Goal: Task Accomplishment & Management: Use online tool/utility

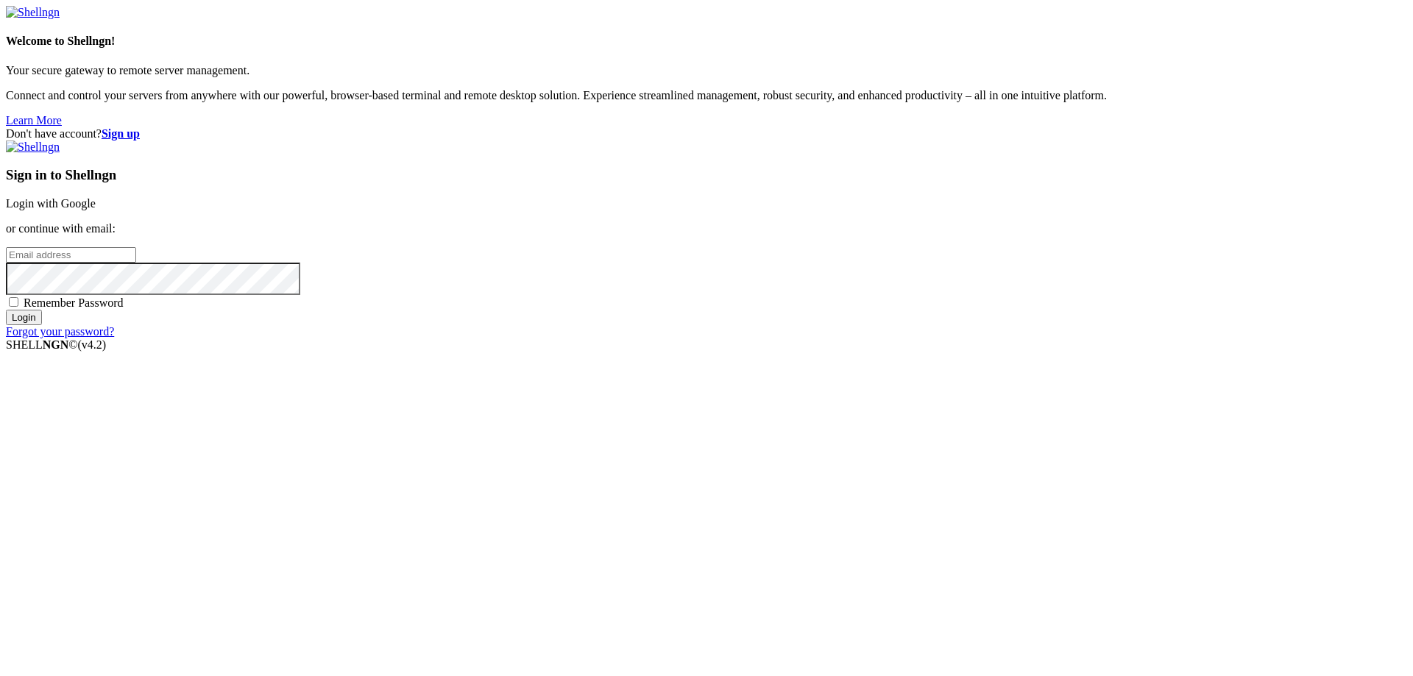
click at [96, 210] on link "Login with Google" at bounding box center [51, 203] width 90 height 13
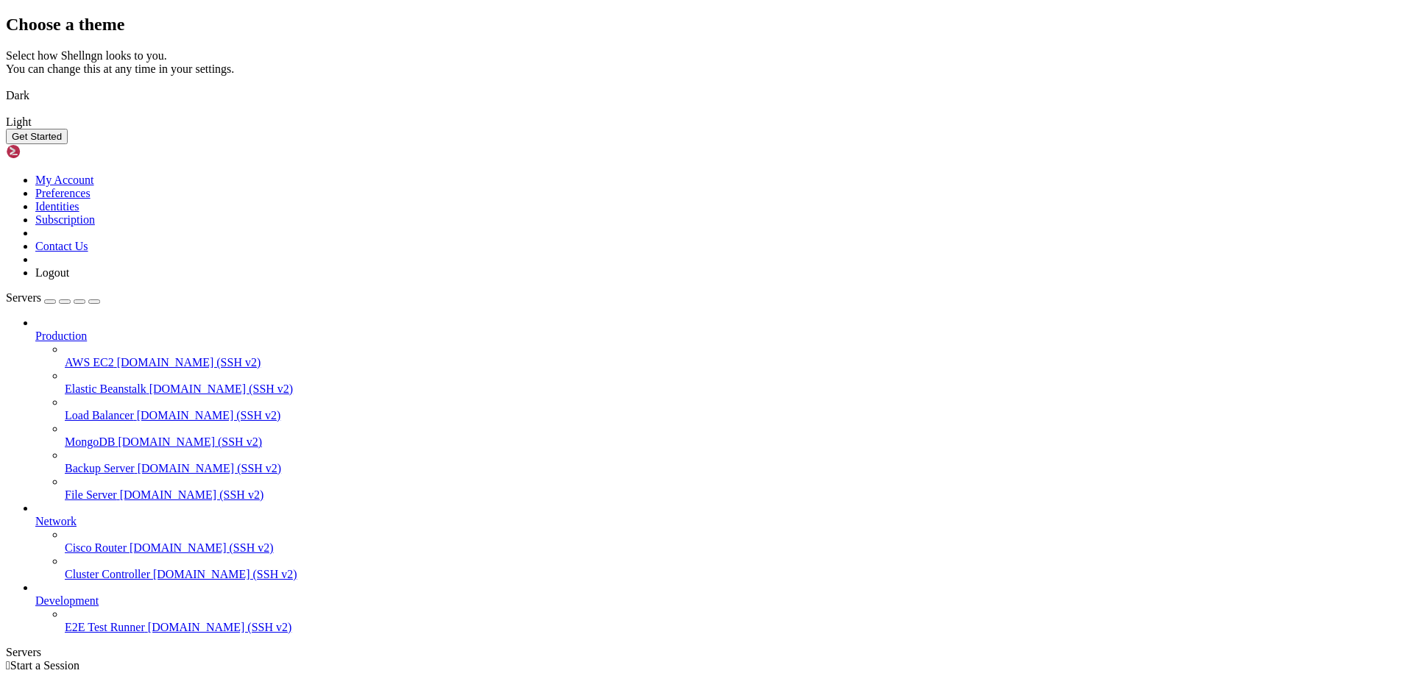
click at [6, 113] on img at bounding box center [6, 113] width 0 height 0
click at [68, 144] on button "Get Started" at bounding box center [37, 136] width 62 height 15
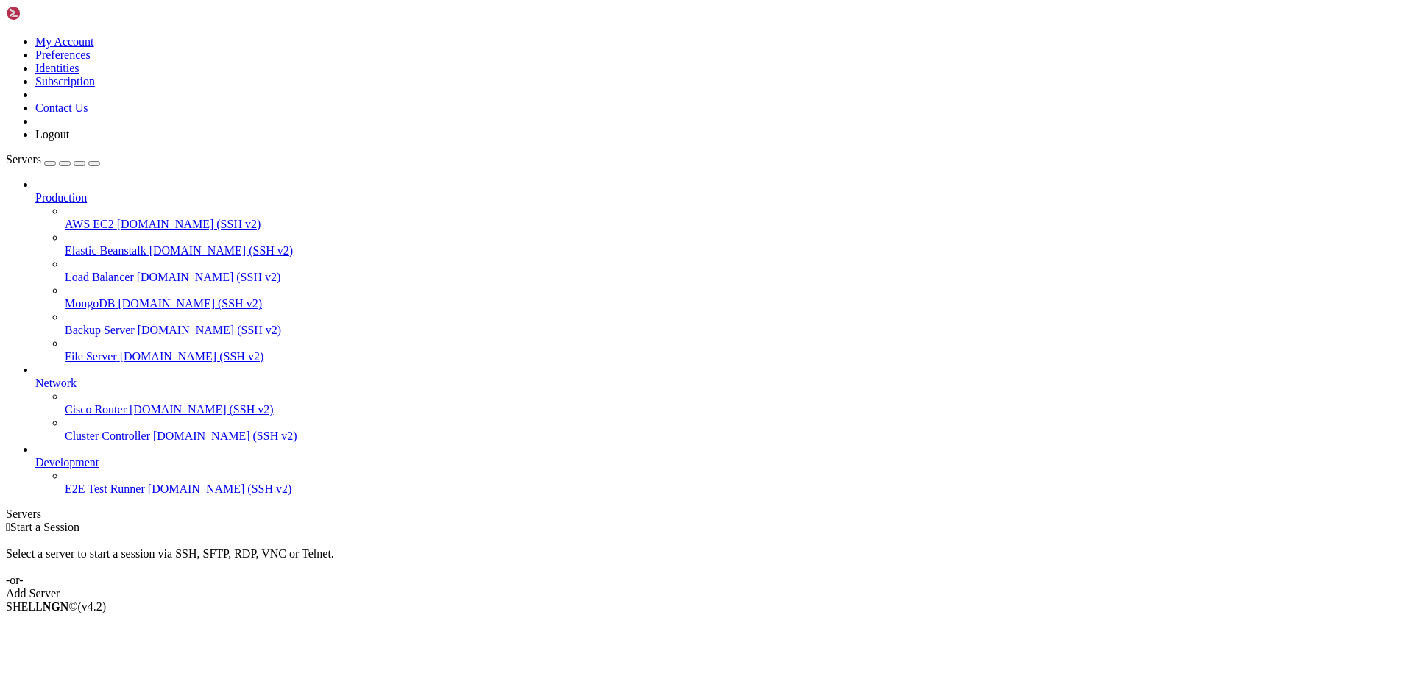
click at [112, 218] on span "AWS EC2" at bounding box center [89, 224] width 49 height 13
click at [35, 191] on icon at bounding box center [35, 191] width 0 height 0
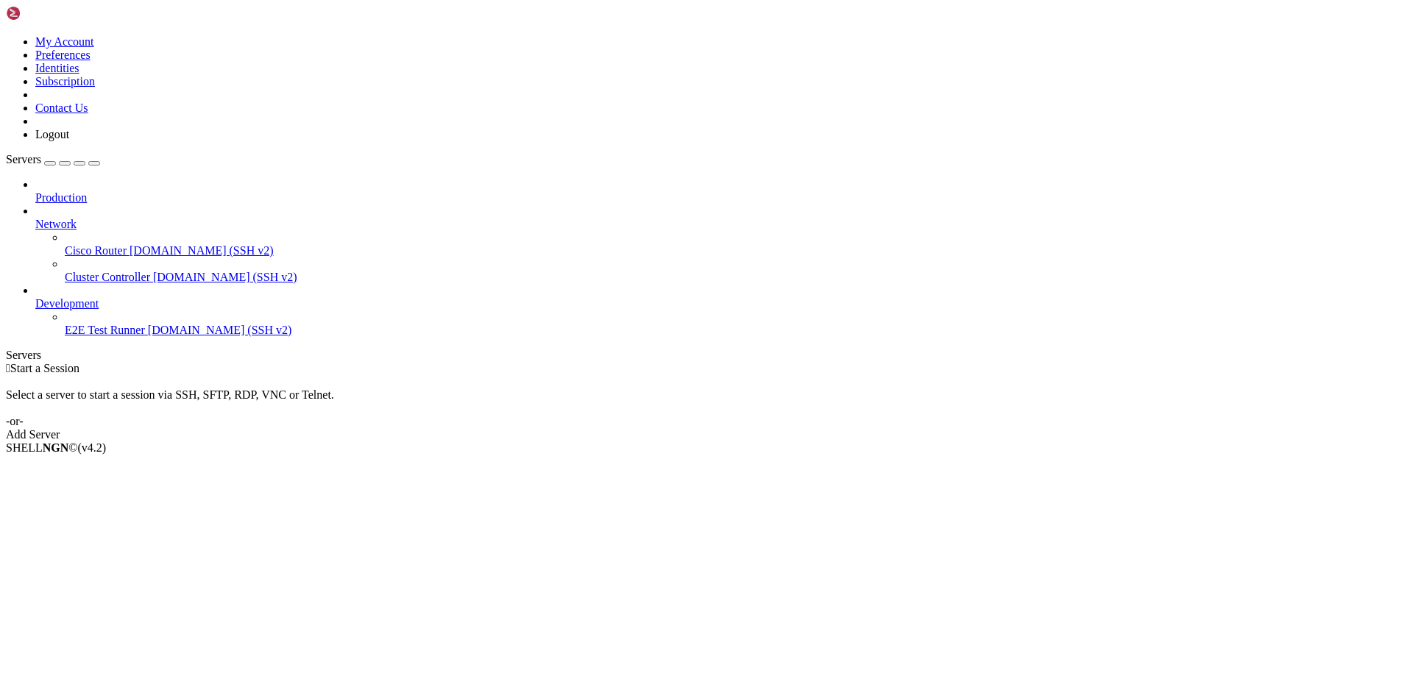
click at [35, 191] on icon at bounding box center [35, 191] width 0 height 0
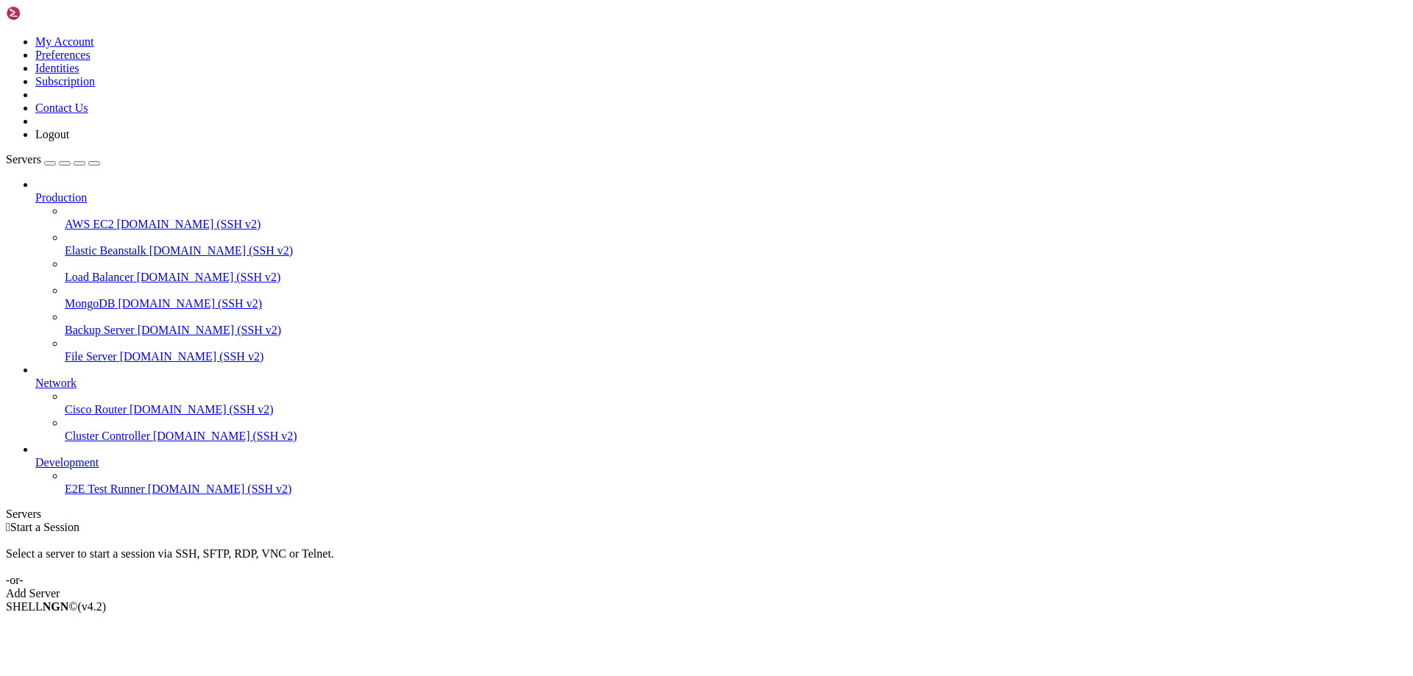
click at [35, 191] on icon at bounding box center [35, 191] width 0 height 0
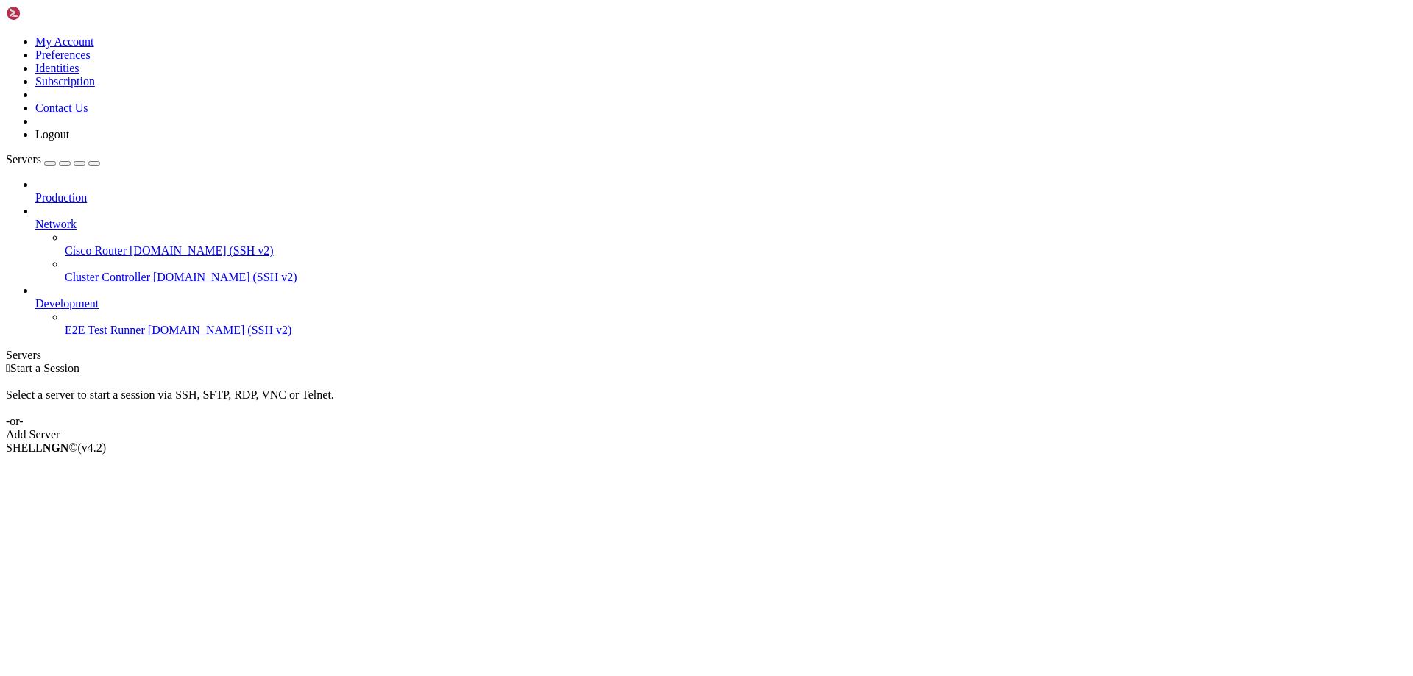
click at [155, 218] on link "Network" at bounding box center [721, 224] width 1372 height 13
click at [35, 218] on icon at bounding box center [35, 218] width 0 height 0
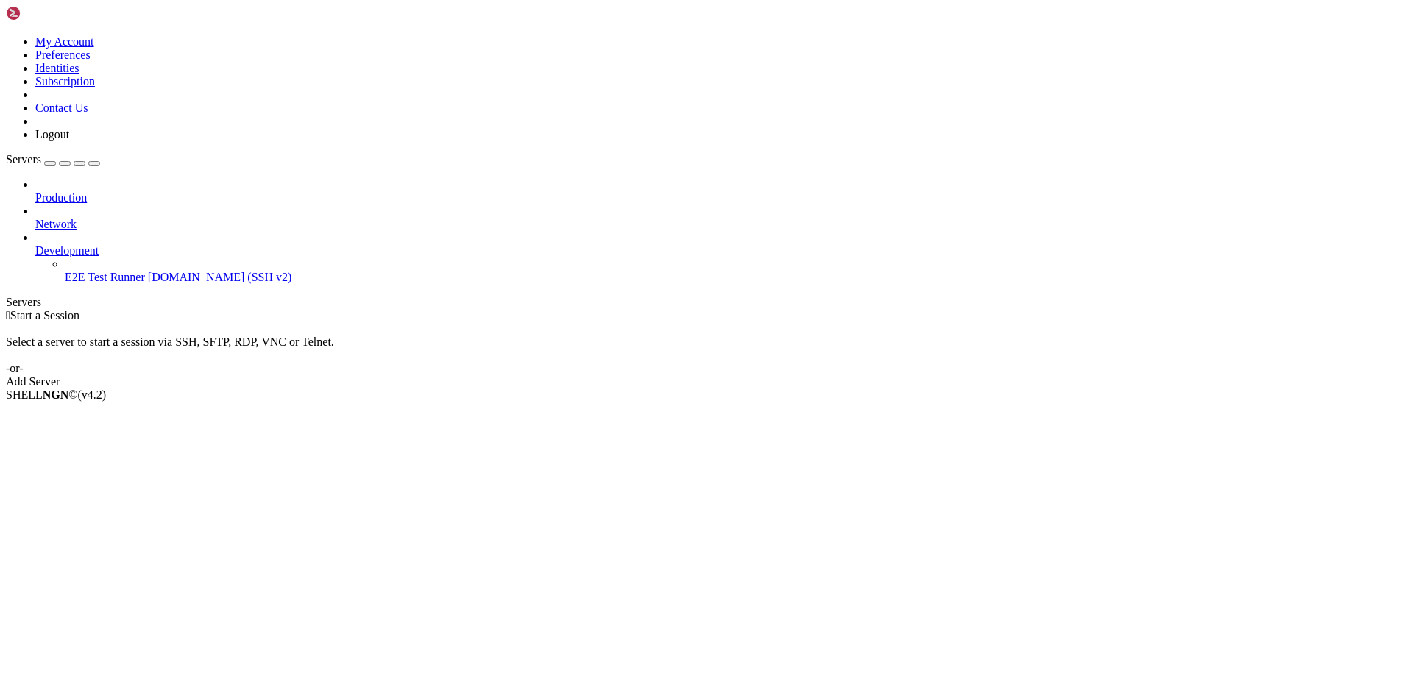
click at [35, 218] on icon at bounding box center [35, 218] width 0 height 0
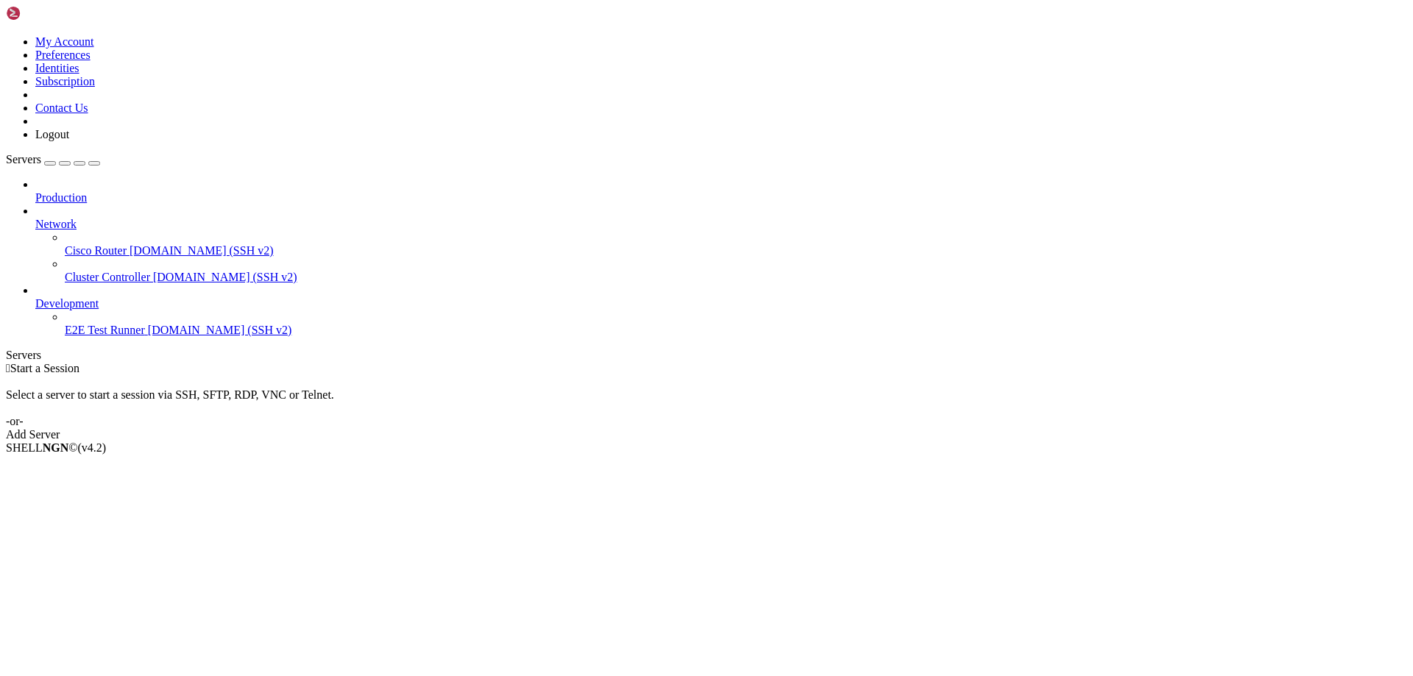
click at [35, 218] on icon at bounding box center [35, 218] width 0 height 0
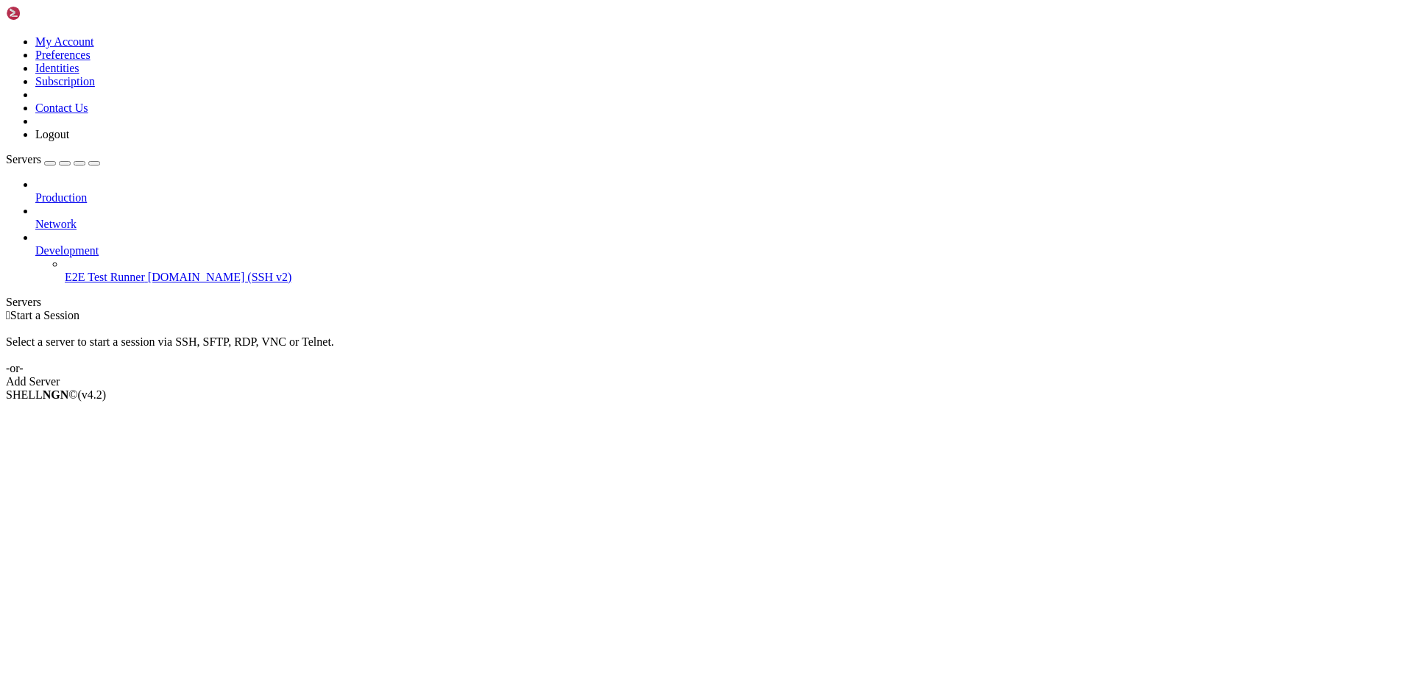
click at [35, 244] on icon at bounding box center [35, 244] width 0 height 0
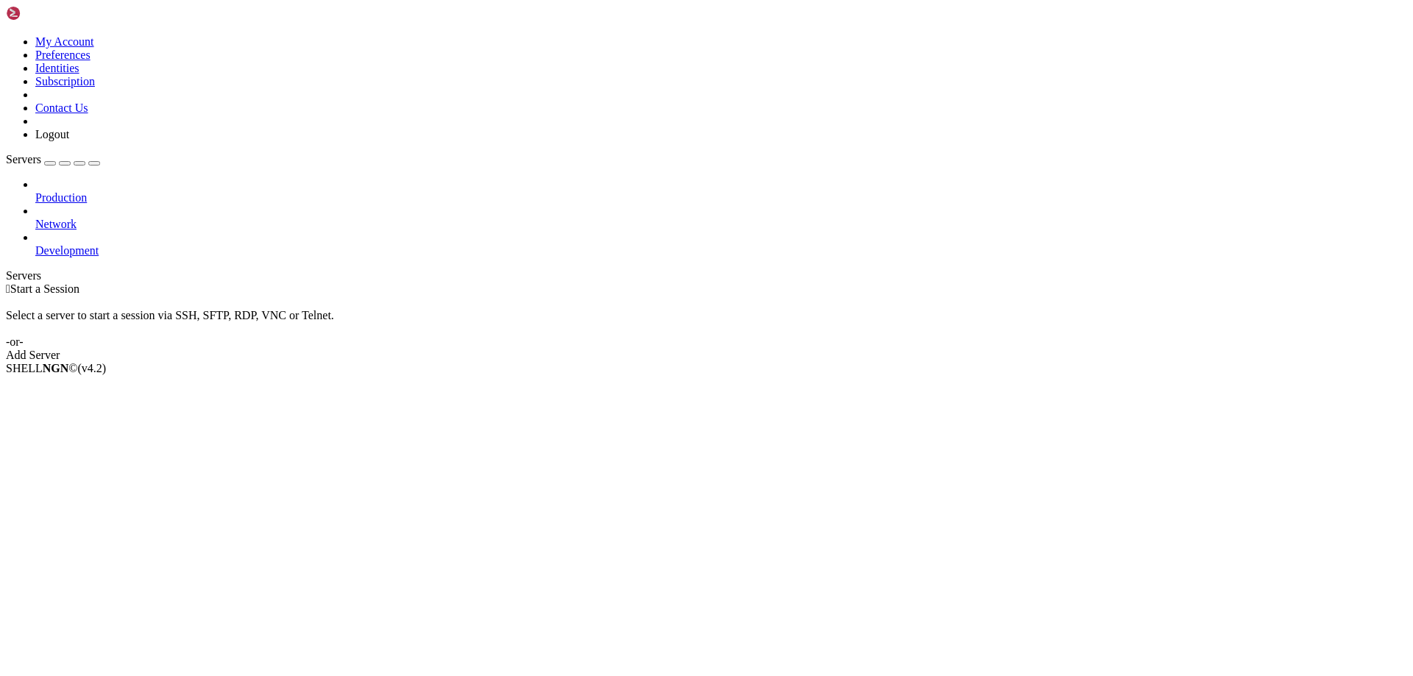
click at [87, 191] on span "Production" at bounding box center [61, 197] width 52 height 13
click at [35, 191] on icon at bounding box center [35, 191] width 0 height 0
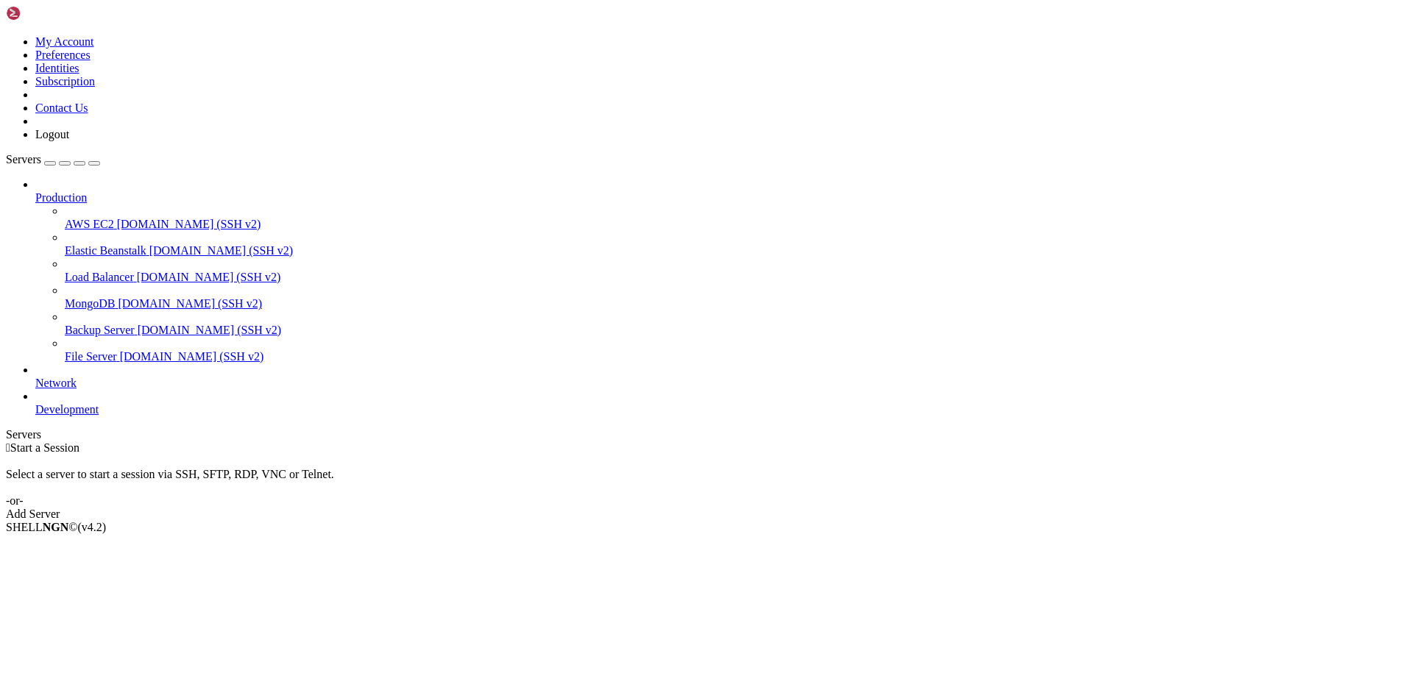
click at [95, 297] on span "MongoDB" at bounding box center [90, 303] width 50 height 13
click at [71, 297] on span "MongoDB" at bounding box center [90, 303] width 50 height 13
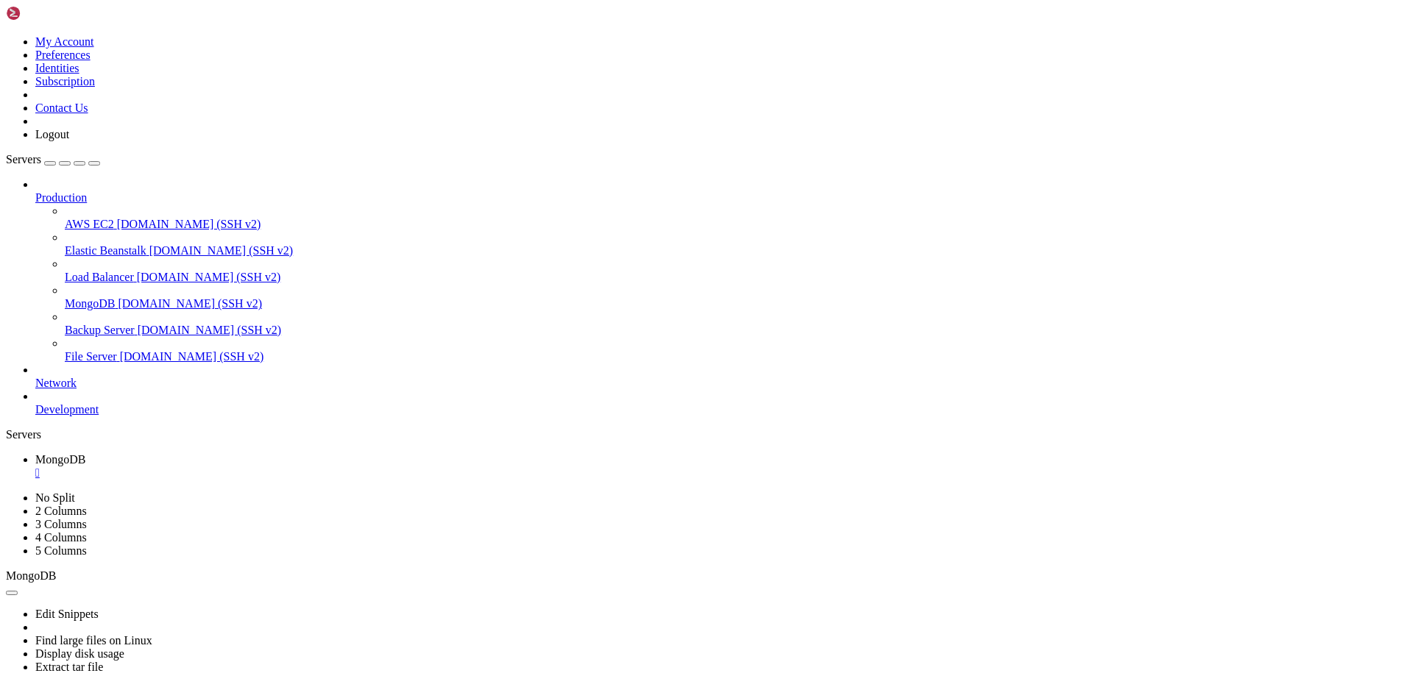
click at [6, 492] on icon at bounding box center [6, 492] width 0 height 0
click at [266, 467] on div "" at bounding box center [721, 473] width 1372 height 13
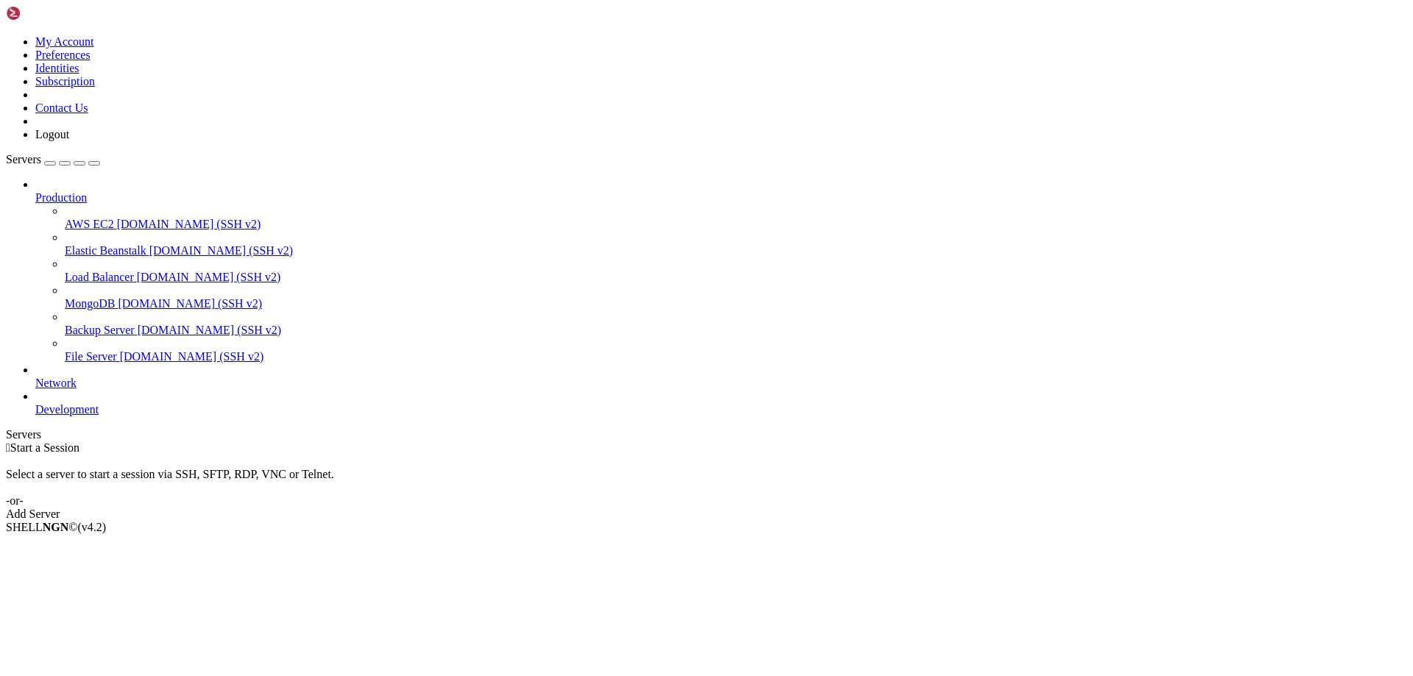
click at [87, 191] on span "Production" at bounding box center [61, 197] width 52 height 13
click at [50, 163] on div "button" at bounding box center [50, 163] width 0 height 0
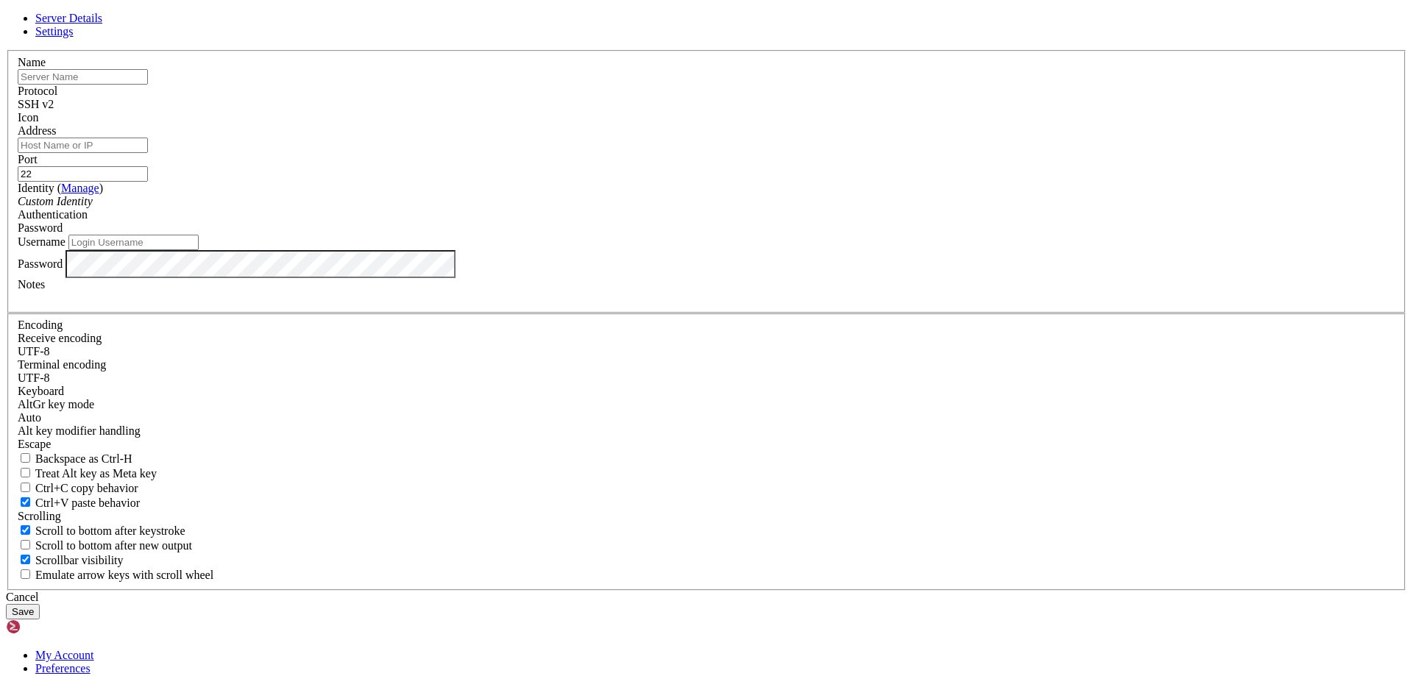
click at [813, 111] on div "SSH v2" at bounding box center [707, 104] width 1378 height 13
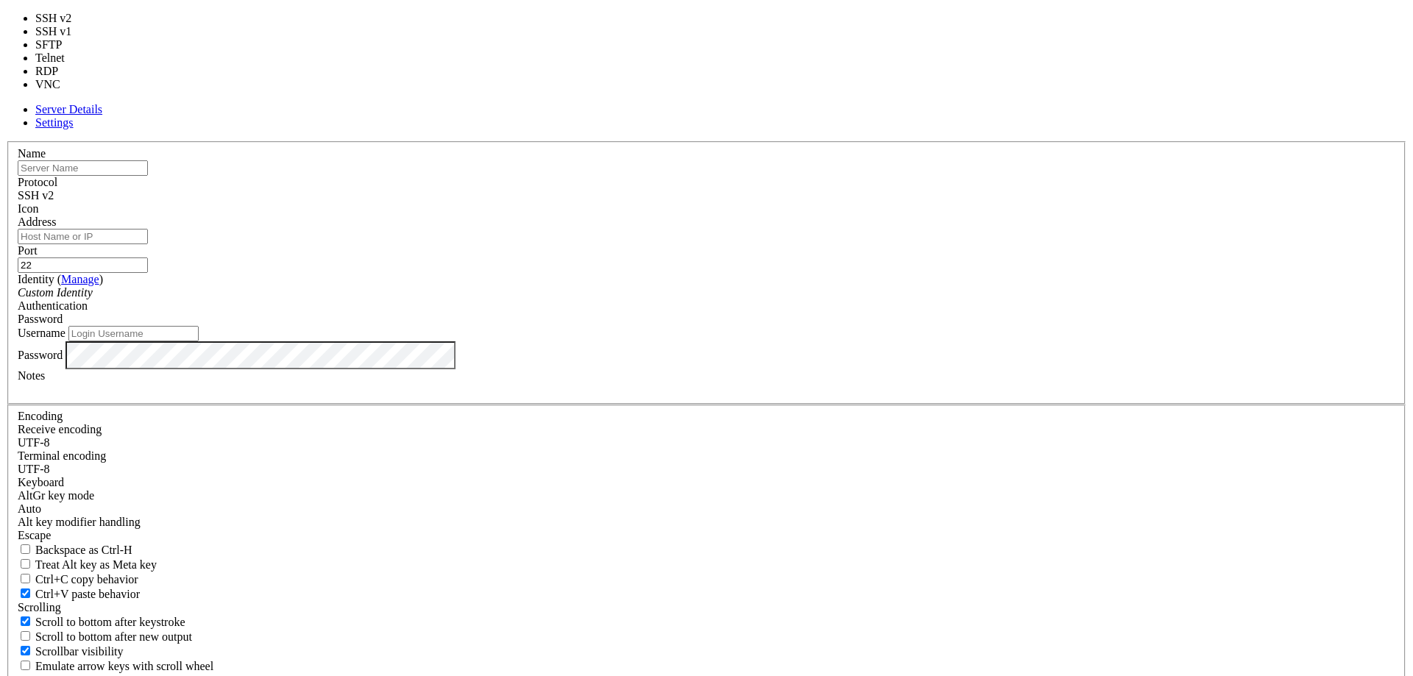
click at [813, 202] on div "SSH v2" at bounding box center [707, 195] width 1378 height 13
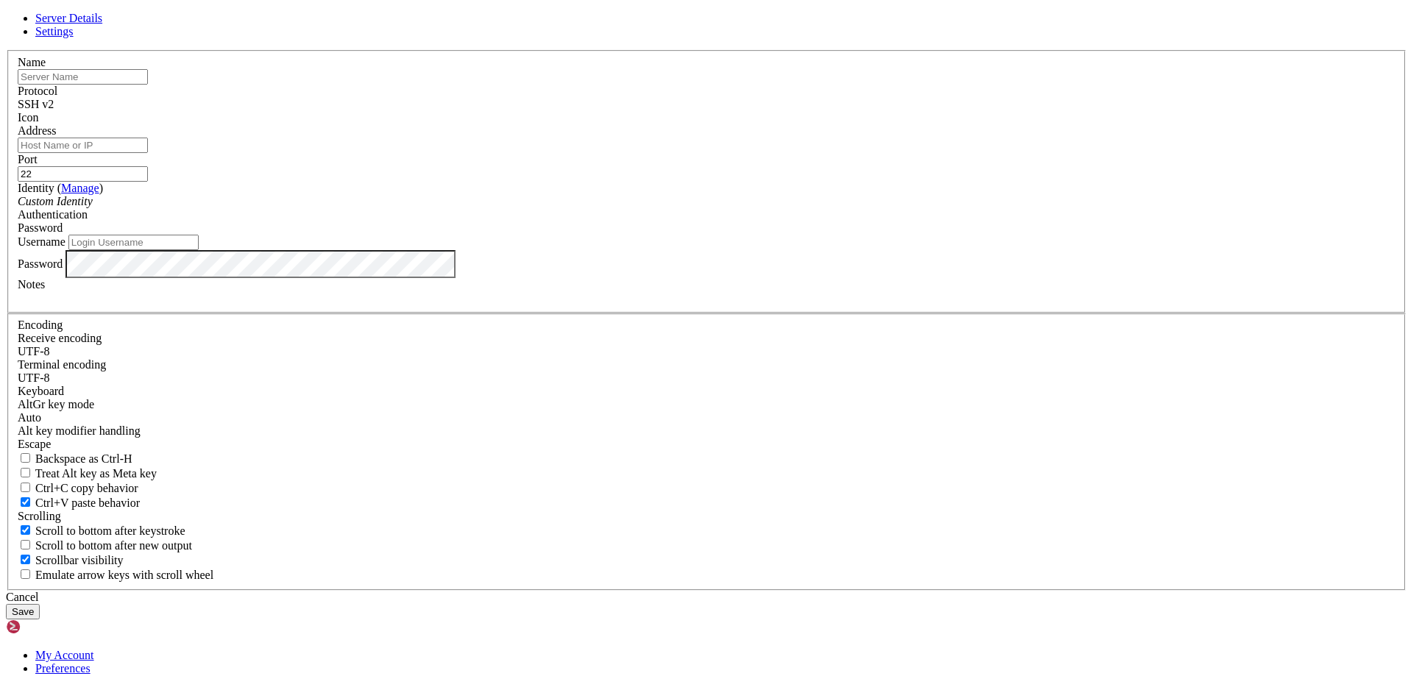
click at [74, 38] on link "Settings" at bounding box center [54, 31] width 38 height 13
click at [102, 24] on span "Server Details" at bounding box center [68, 18] width 67 height 13
click at [6, 50] on icon at bounding box center [6, 50] width 0 height 0
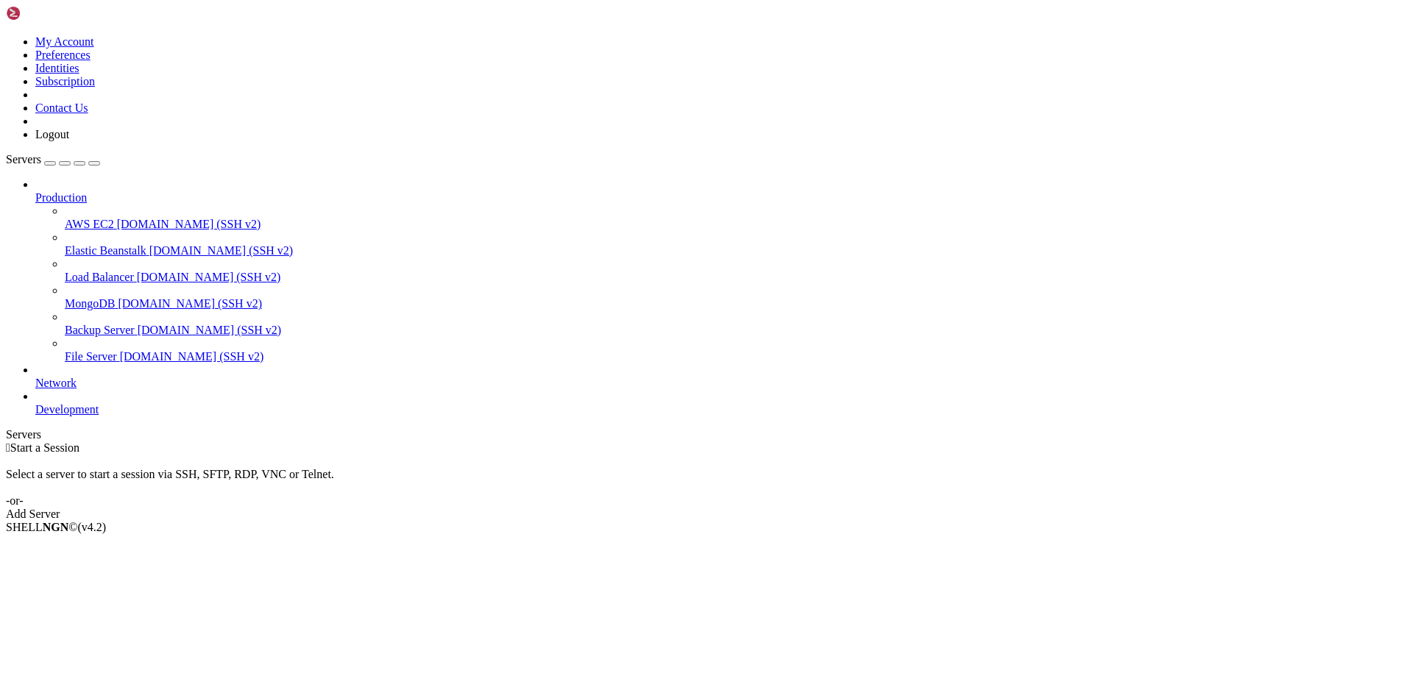
click at [50, 163] on div "button" at bounding box center [50, 163] width 0 height 0
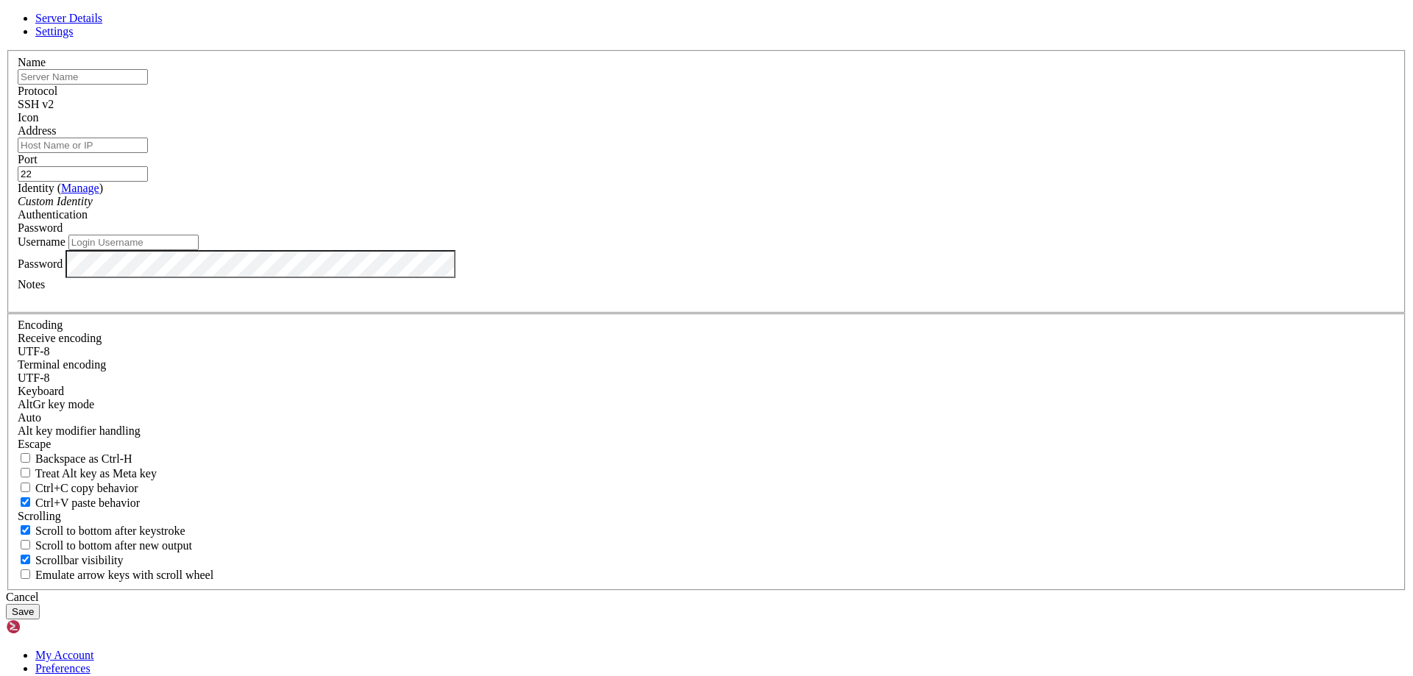
click at [148, 85] on input "text" at bounding box center [83, 76] width 130 height 15
click at [148, 153] on input "Address" at bounding box center [83, 145] width 130 height 15
click at [199, 250] on input "Username" at bounding box center [133, 242] width 130 height 15
click at [6, 50] on icon at bounding box center [6, 50] width 0 height 0
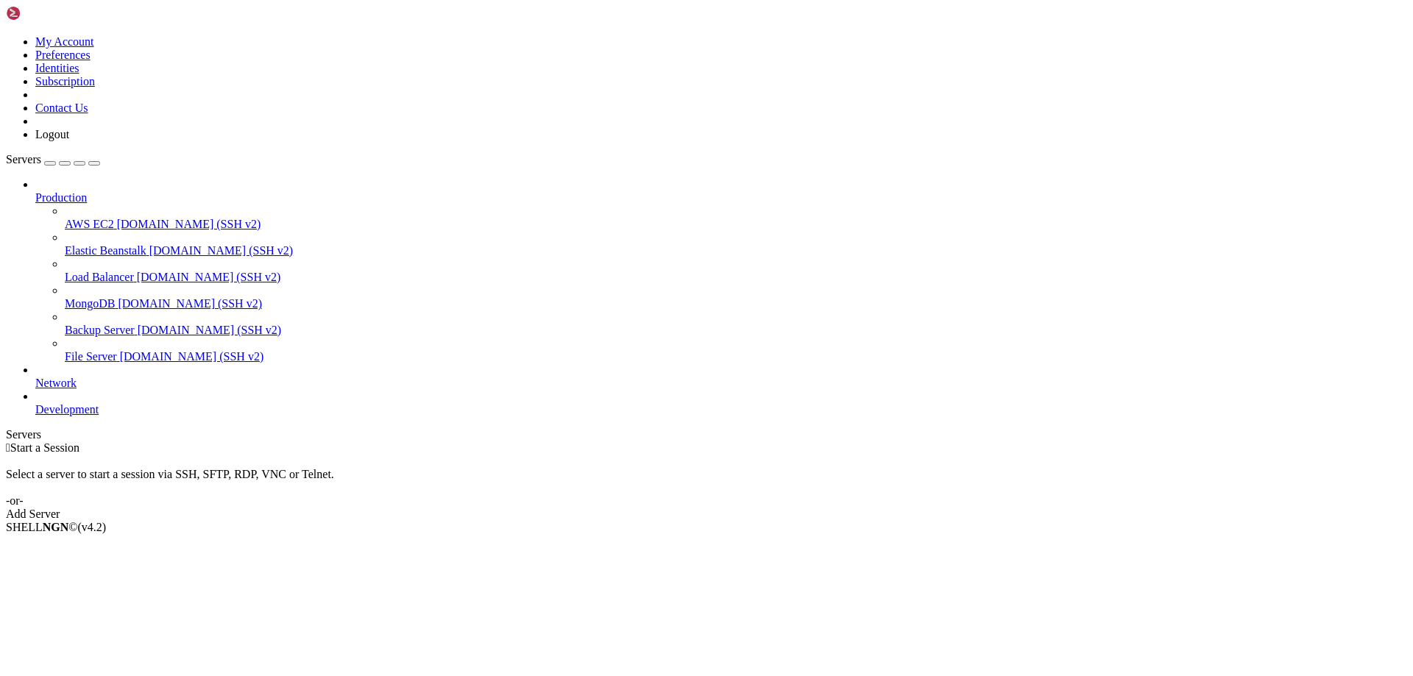
click at [24, 9] on img at bounding box center [48, 13] width 85 height 15
click at [6, 35] on icon at bounding box center [6, 35] width 0 height 0
click at [94, 40] on link "My Account" at bounding box center [64, 41] width 59 height 13
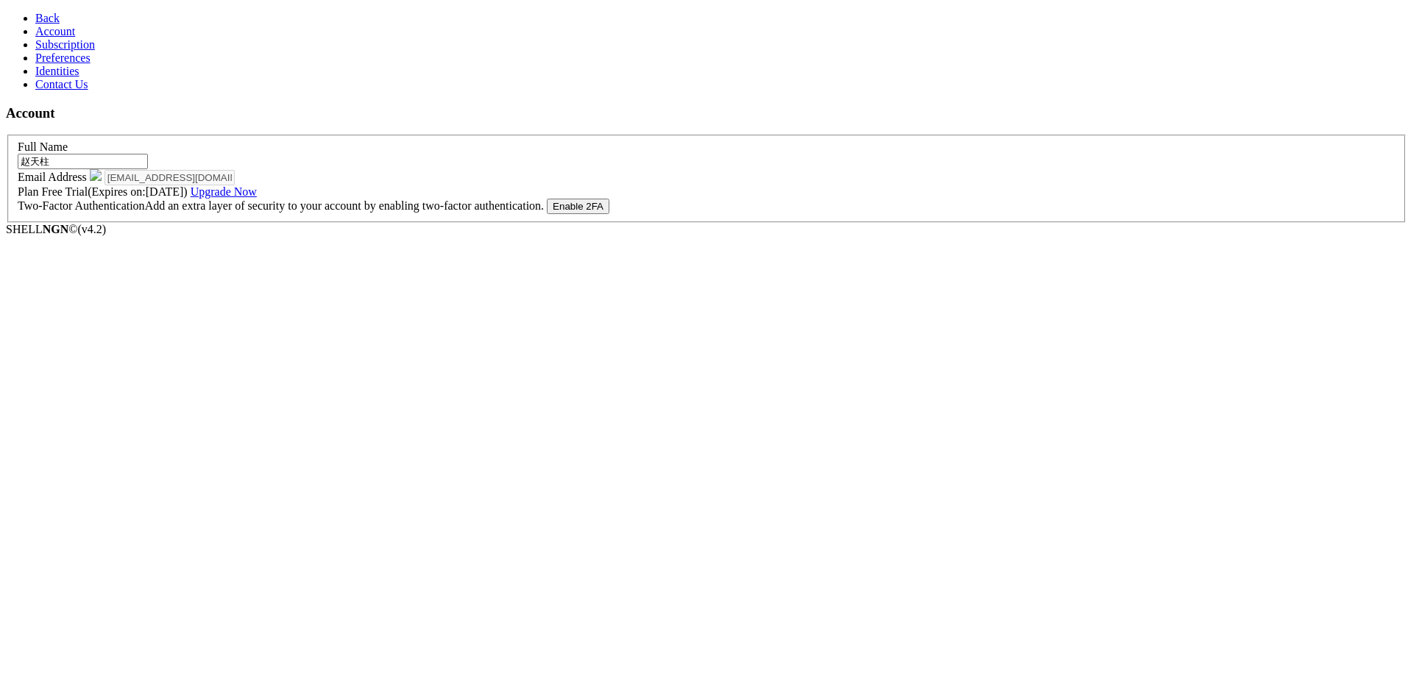
click at [35, 51] on span "Subscription" at bounding box center [65, 44] width 60 height 13
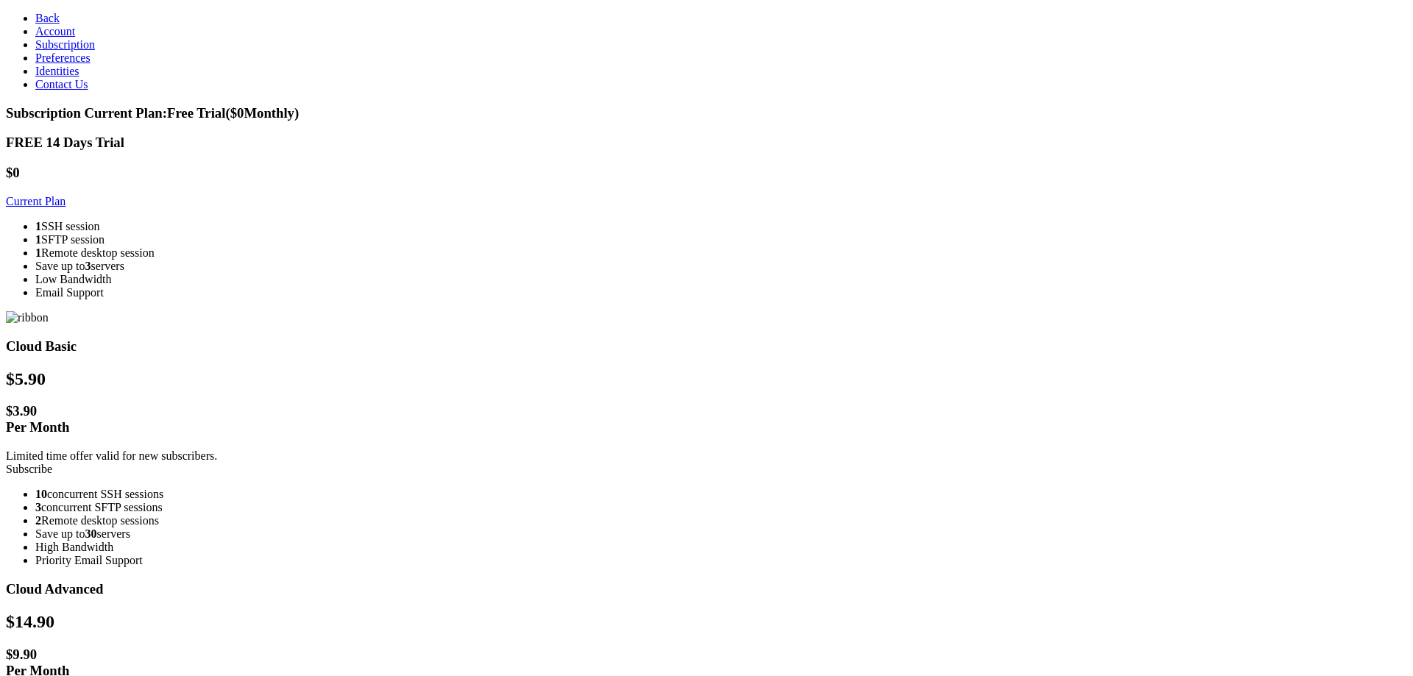
click at [51, 64] on span "Preferences" at bounding box center [62, 58] width 55 height 13
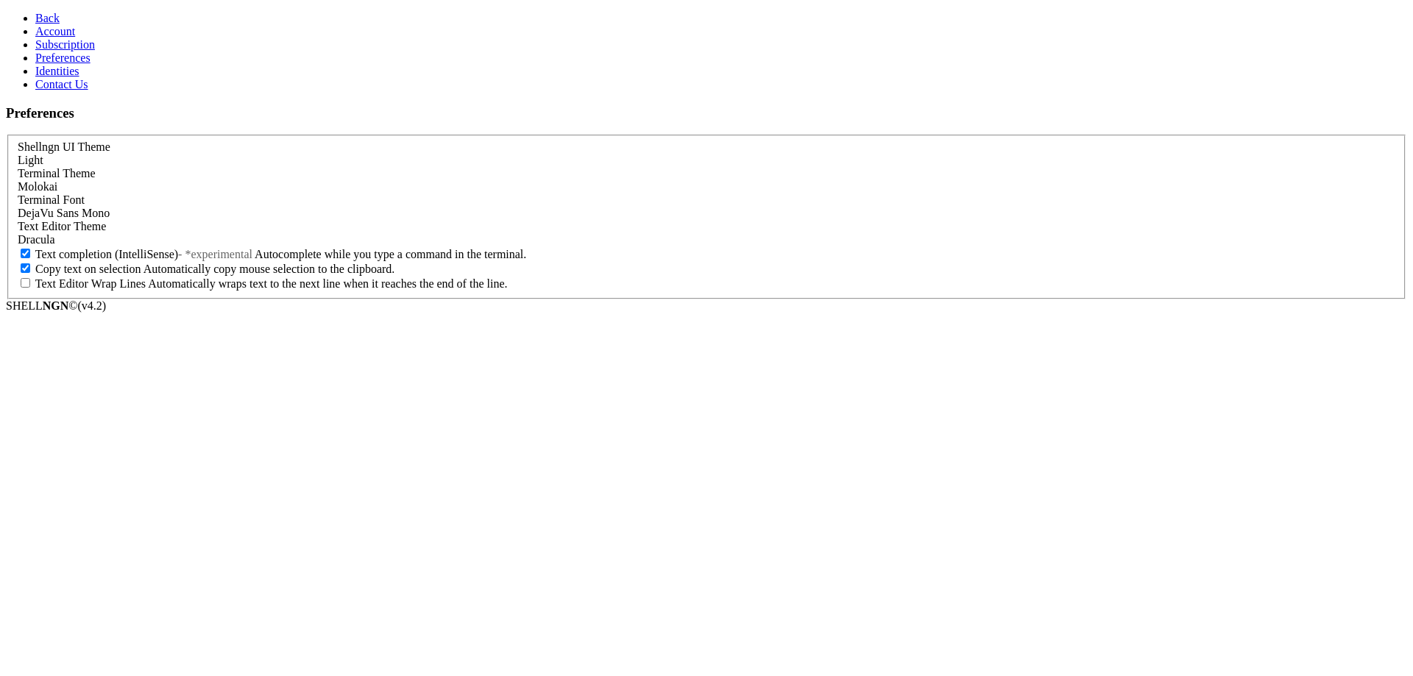
click at [57, 77] on span "Identities" at bounding box center [57, 71] width 44 height 13
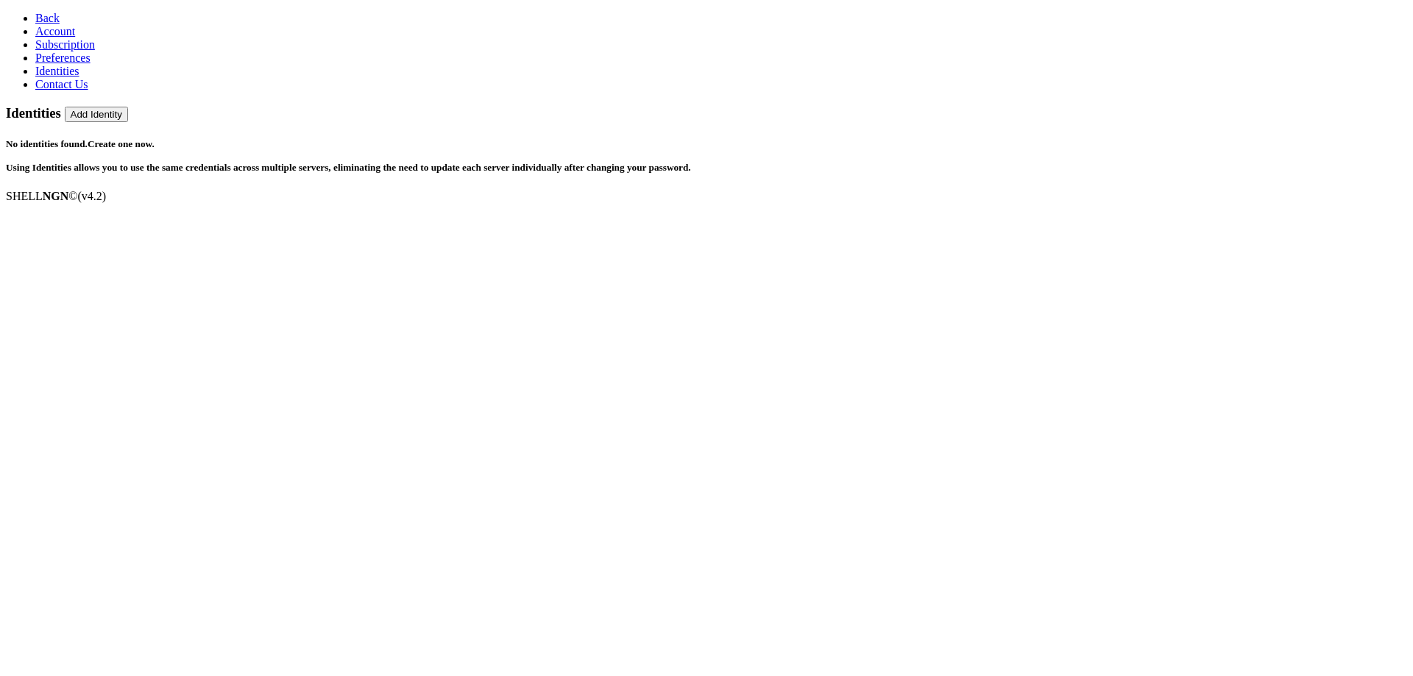
click at [58, 91] on link "Contact Us" at bounding box center [61, 84] width 53 height 13
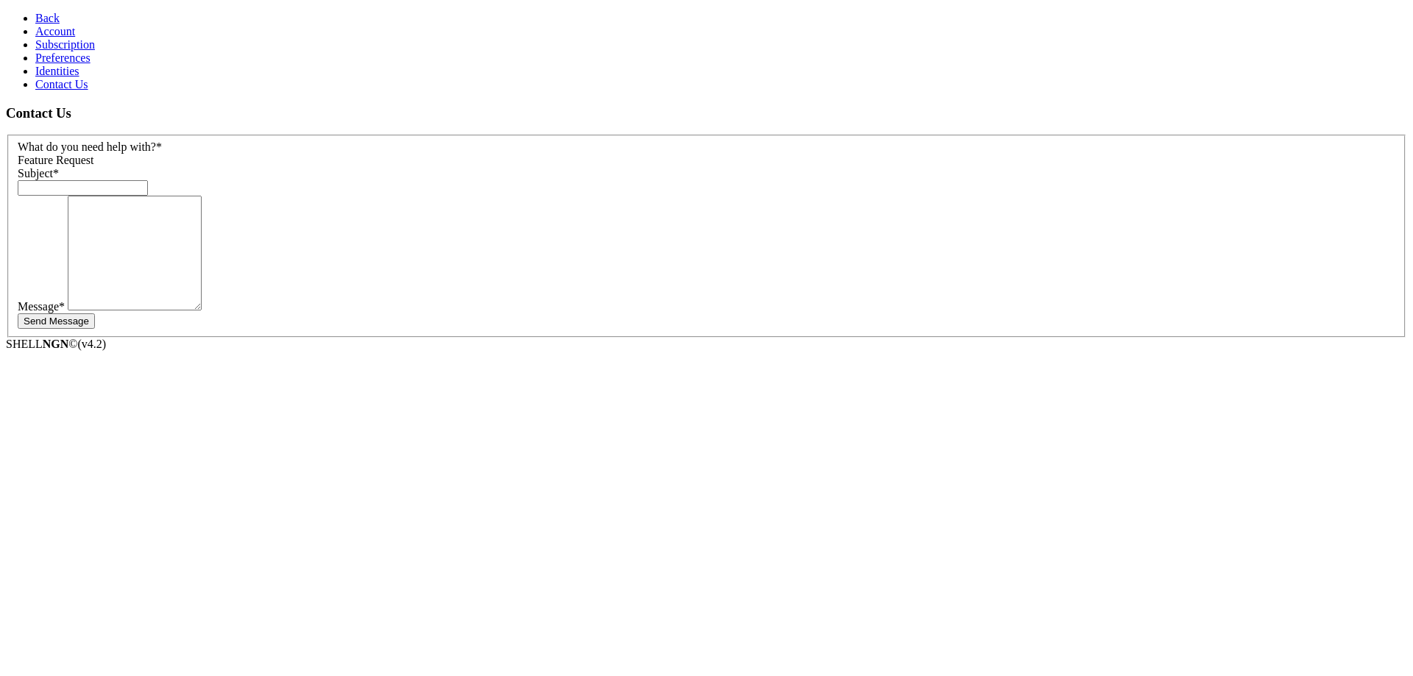
click at [35, 15] on icon at bounding box center [35, 18] width 0 height 13
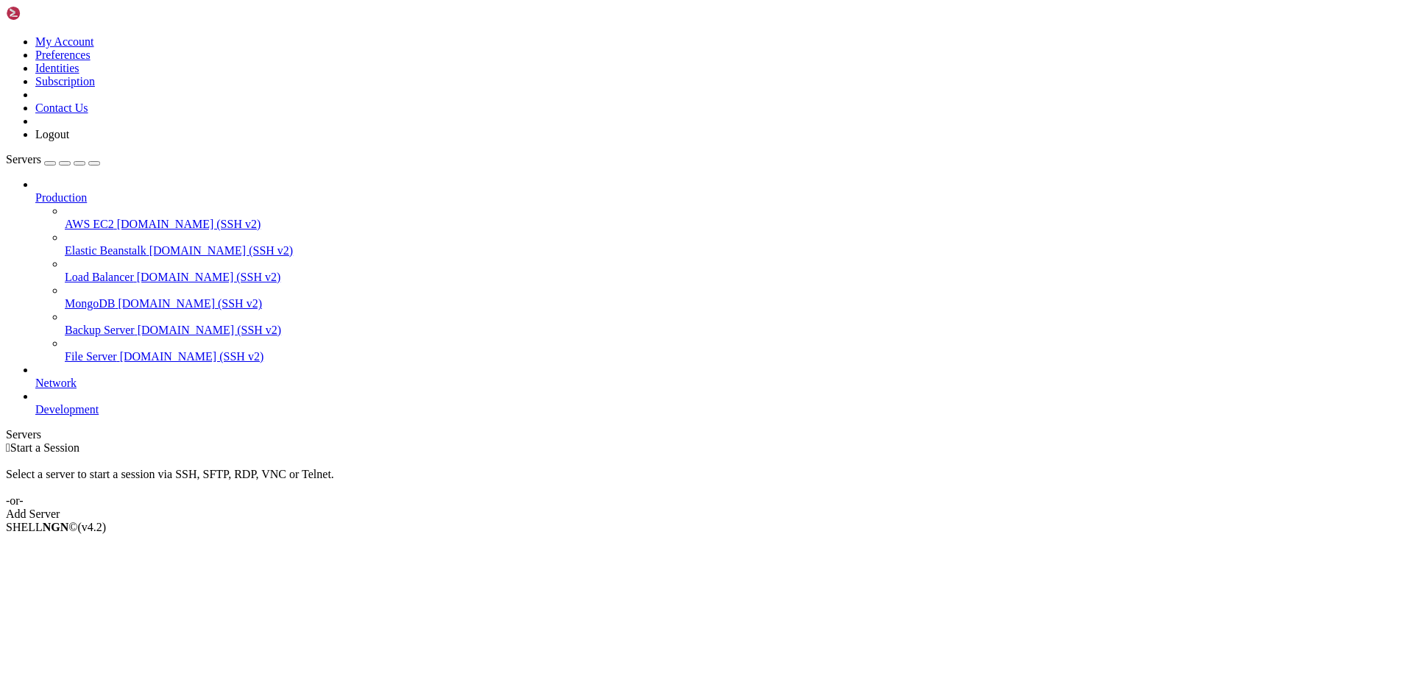
click at [50, 163] on div "button" at bounding box center [50, 163] width 0 height 0
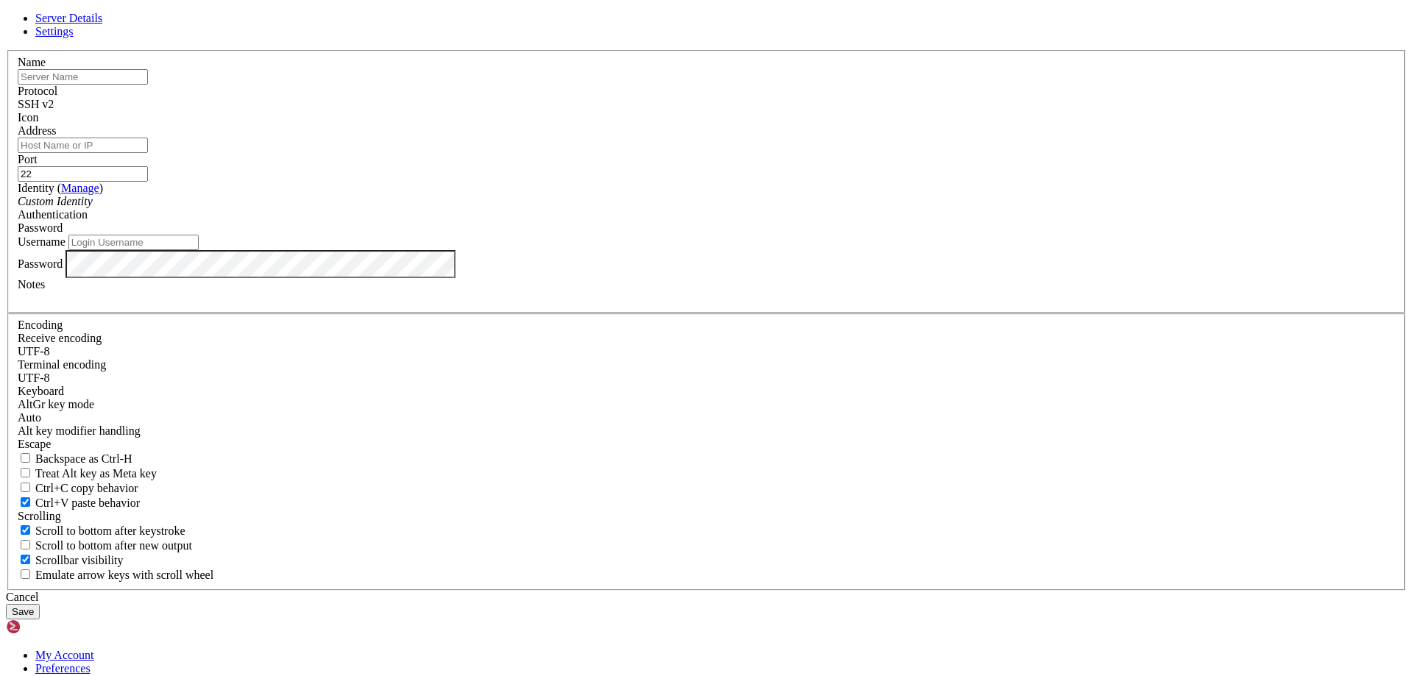
click at [6, 50] on icon at bounding box center [6, 50] width 0 height 0
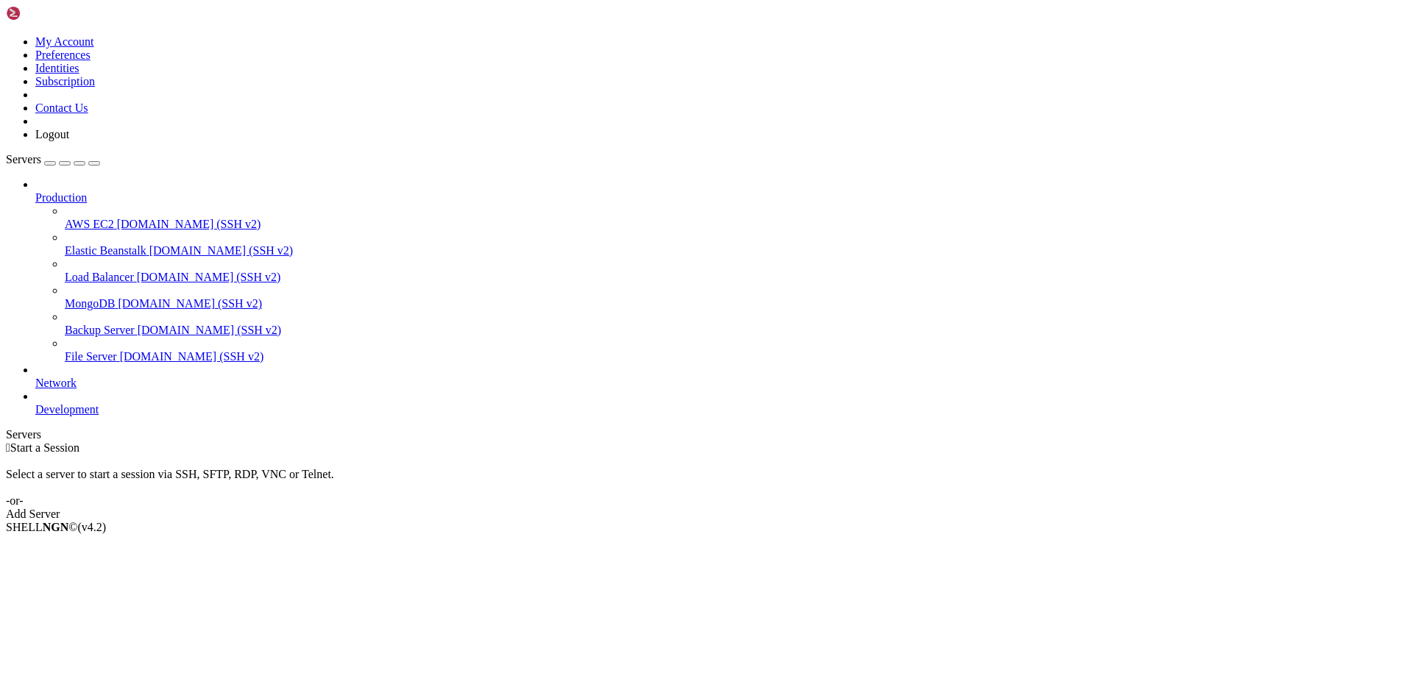
click at [6, 35] on link at bounding box center [6, 35] width 0 height 0
click at [65, 218] on icon at bounding box center [65, 218] width 0 height 0
click at [87, 218] on span "AWS EC2" at bounding box center [89, 224] width 49 height 13
click at [117, 218] on span "[DOMAIN_NAME] (SSH v2)" at bounding box center [189, 224] width 144 height 13
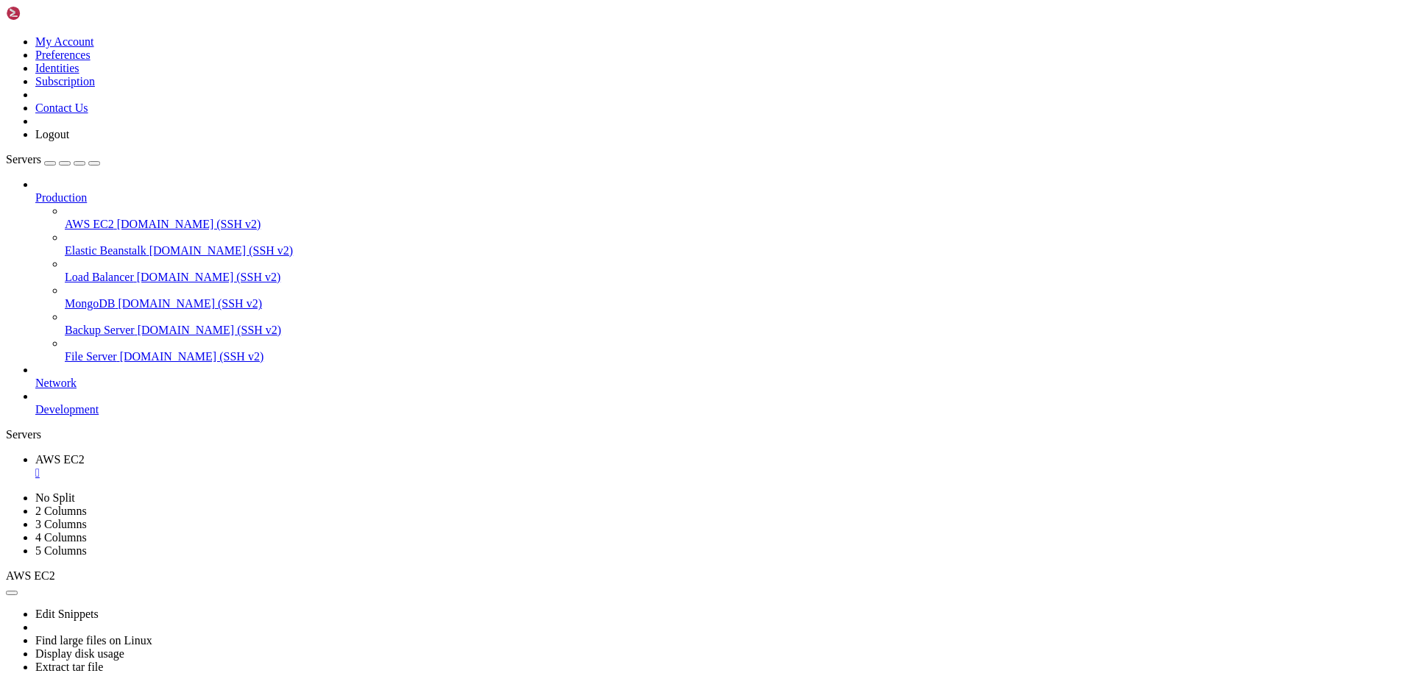
click at [6, 492] on link at bounding box center [6, 492] width 0 height 0
click at [87, 505] on link "2 Columns" at bounding box center [61, 511] width 52 height 13
click at [6, 492] on icon at bounding box center [6, 492] width 0 height 0
click at [87, 531] on link "4 Columns" at bounding box center [61, 537] width 52 height 13
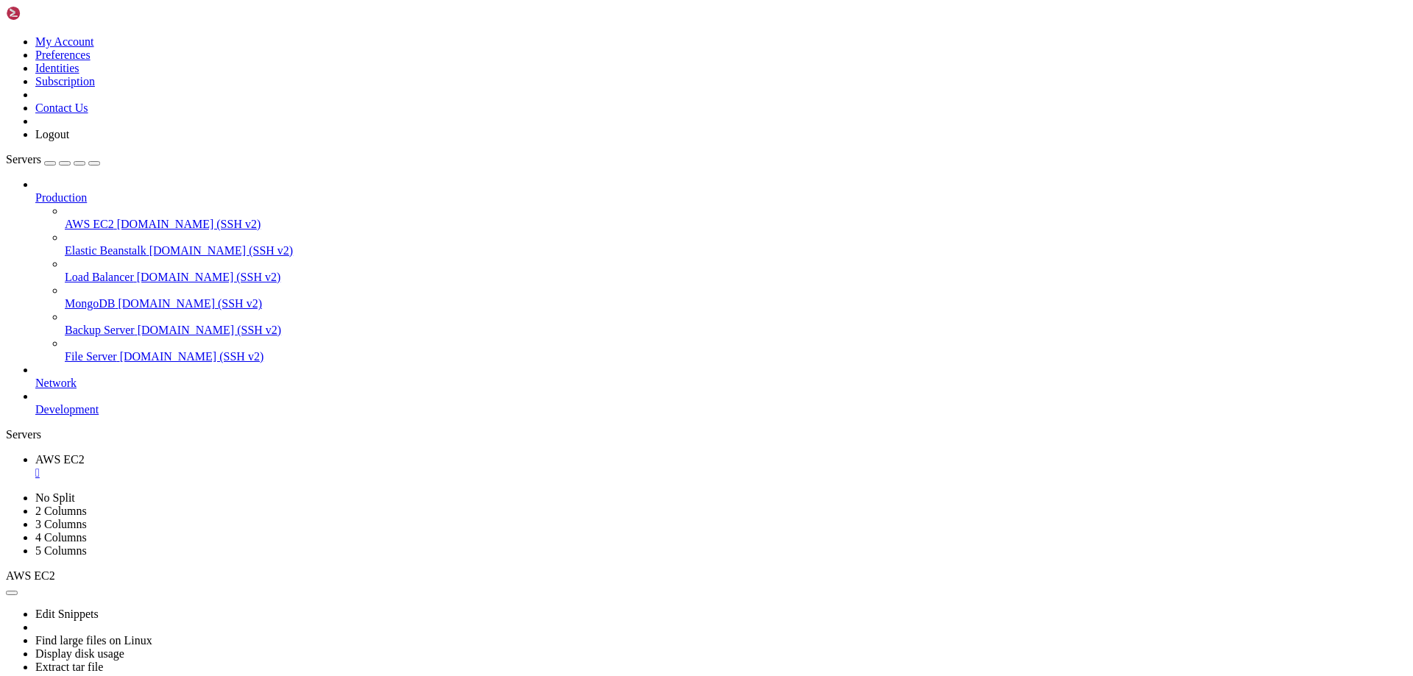
click at [77, 377] on span "Network" at bounding box center [55, 383] width 41 height 13
click at [94, 163] on icon "button" at bounding box center [94, 163] width 0 height 0
click at [6, 428] on div "Servers" at bounding box center [706, 434] width 1401 height 13
click at [50, 163] on div "button" at bounding box center [50, 163] width 0 height 0
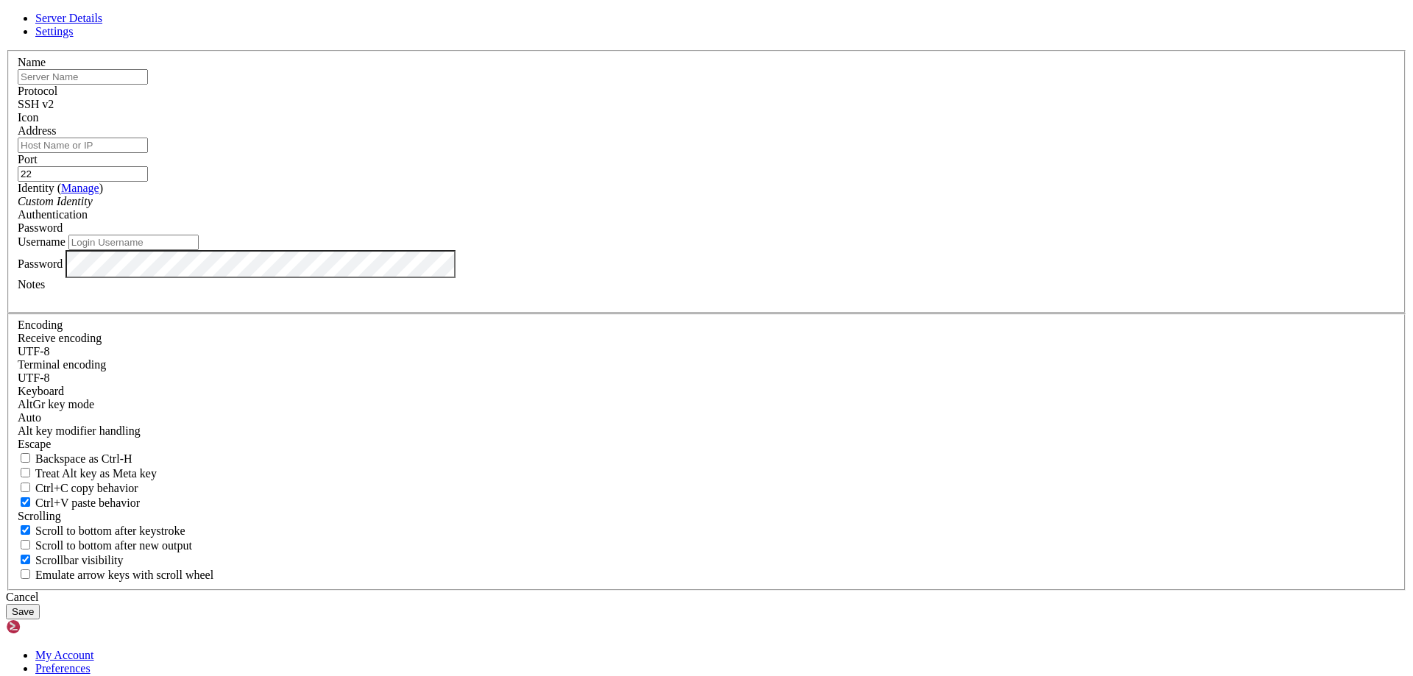
click at [896, 124] on div "Icon" at bounding box center [707, 117] width 1378 height 13
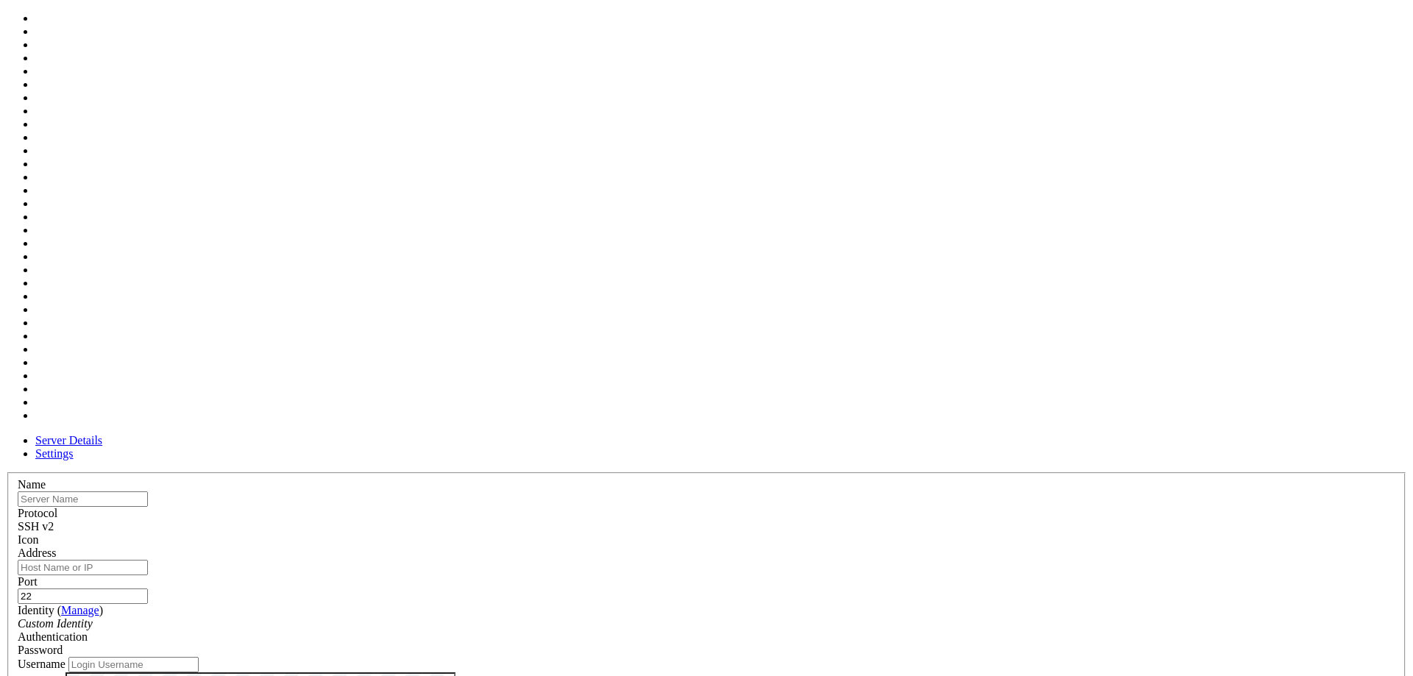
click at [891, 547] on div at bounding box center [707, 547] width 1378 height 0
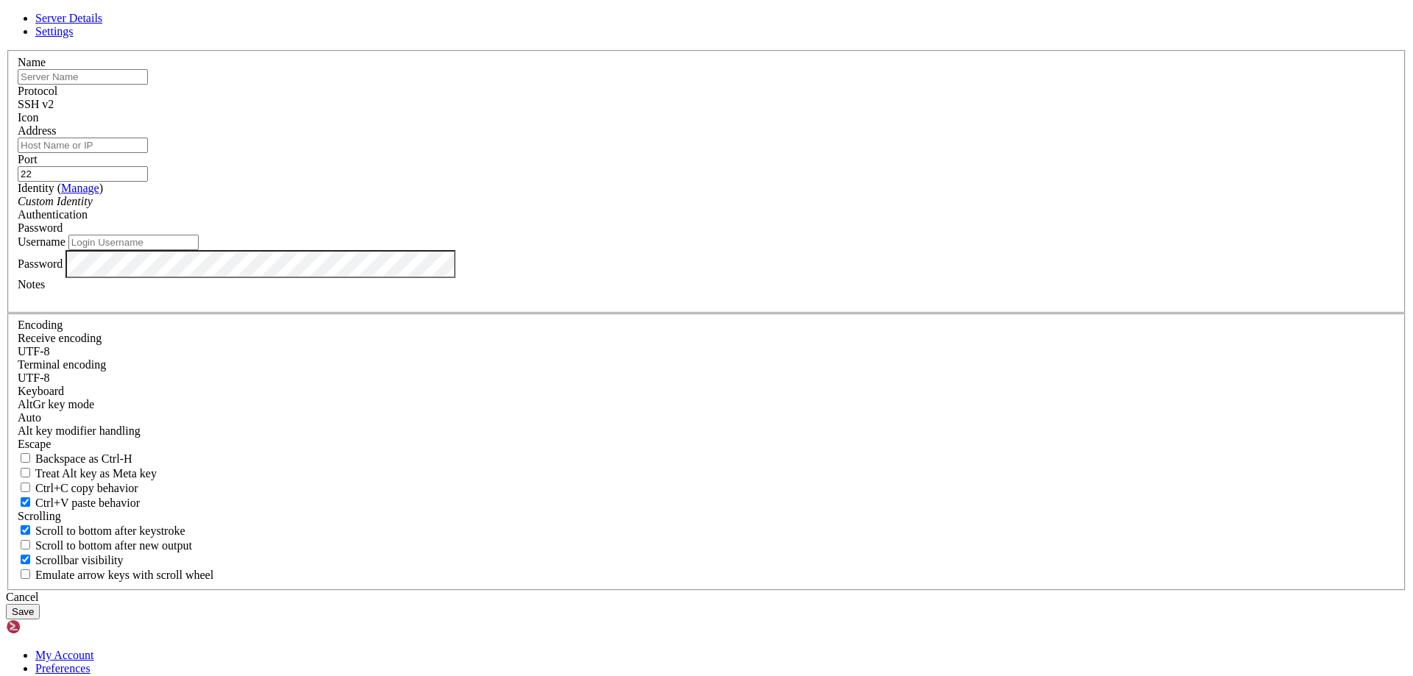
click at [888, 124] on div at bounding box center [707, 124] width 1378 height 0
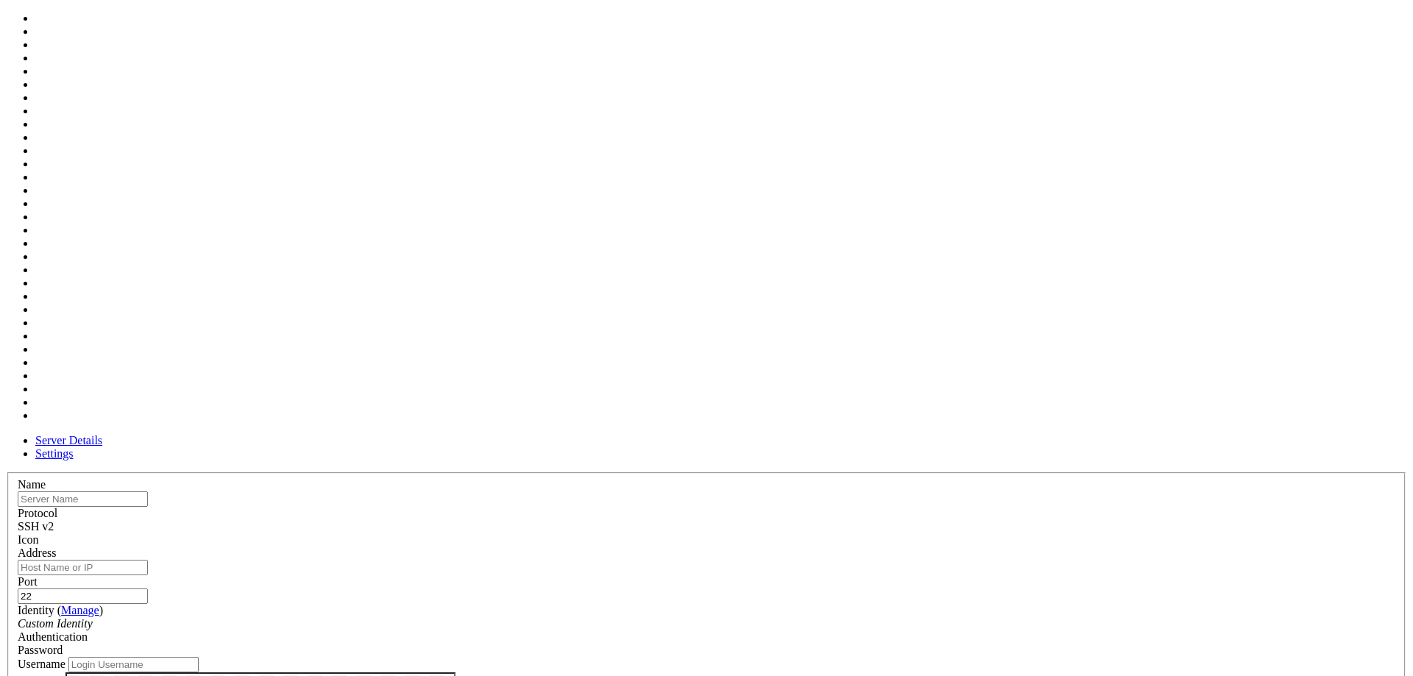
click at [885, 547] on div at bounding box center [707, 547] width 1378 height 0
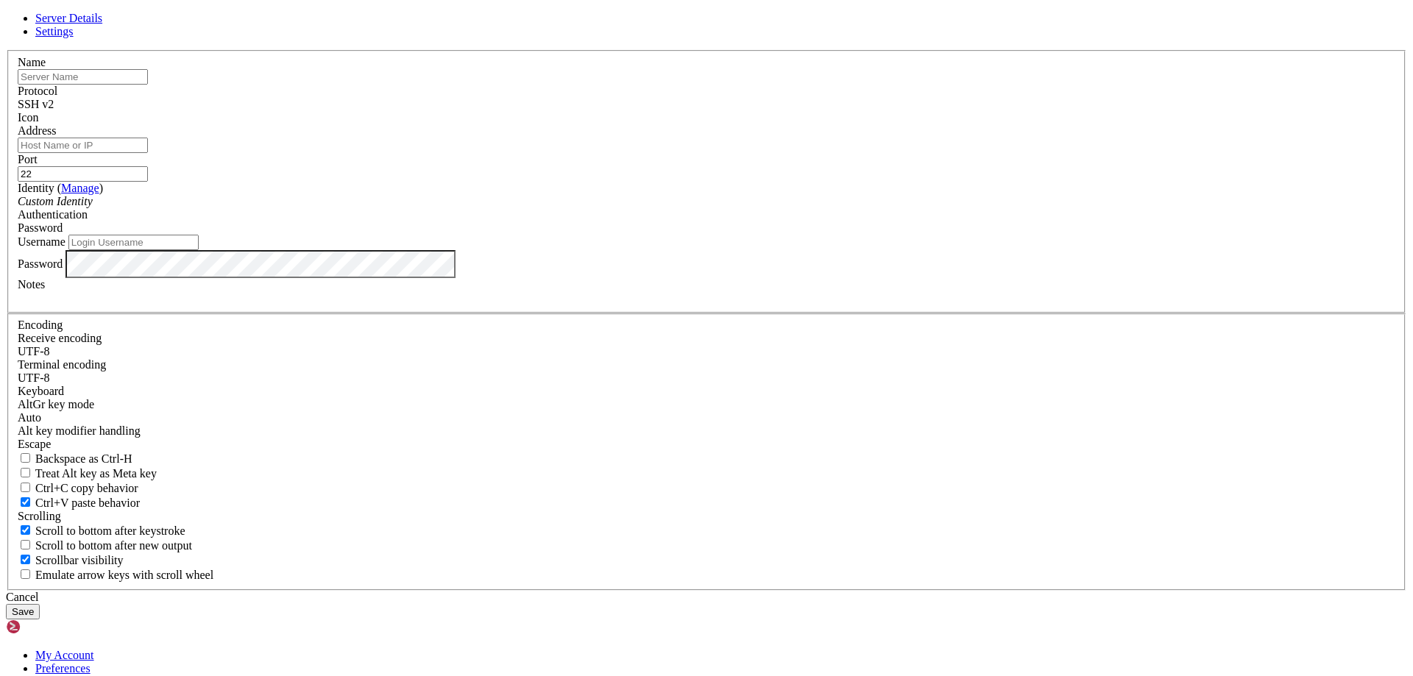
click at [882, 124] on div at bounding box center [707, 124] width 1378 height 0
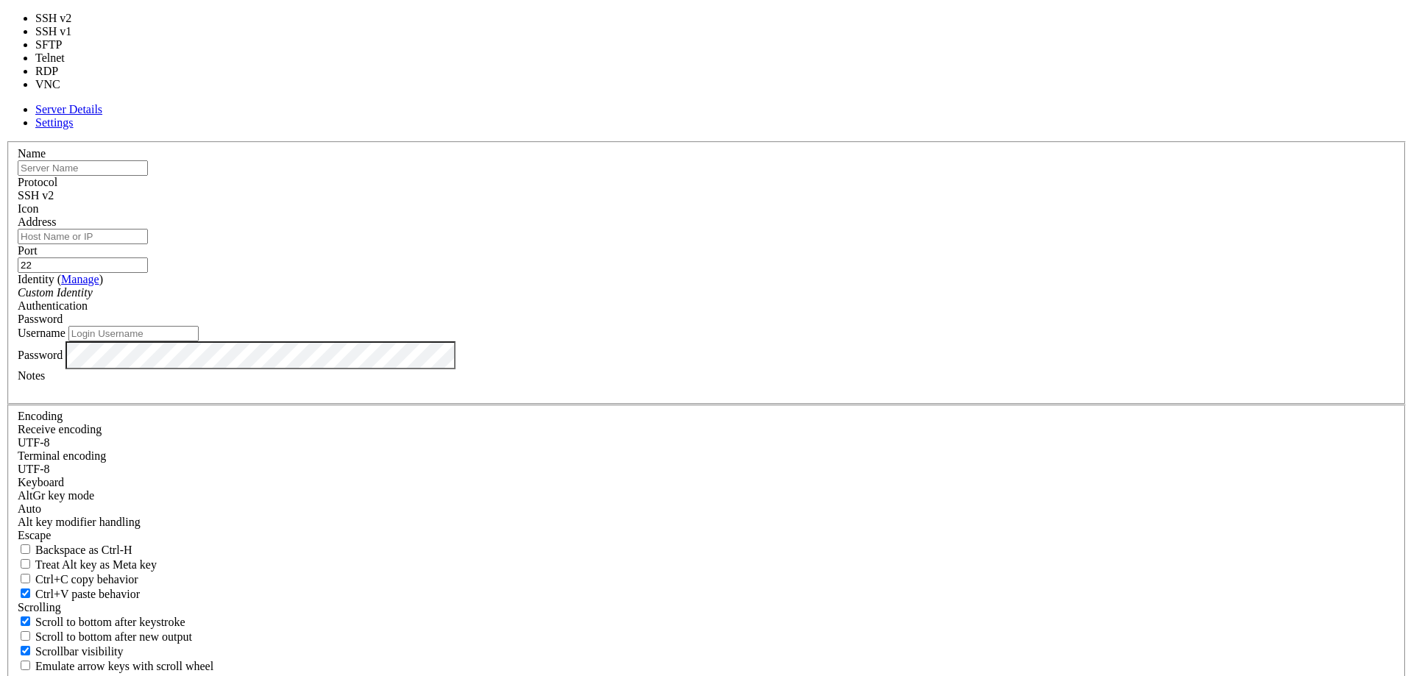
click at [824, 198] on div "SSH v2" at bounding box center [707, 195] width 1378 height 13
click at [816, 193] on div "SSH v2" at bounding box center [707, 195] width 1378 height 13
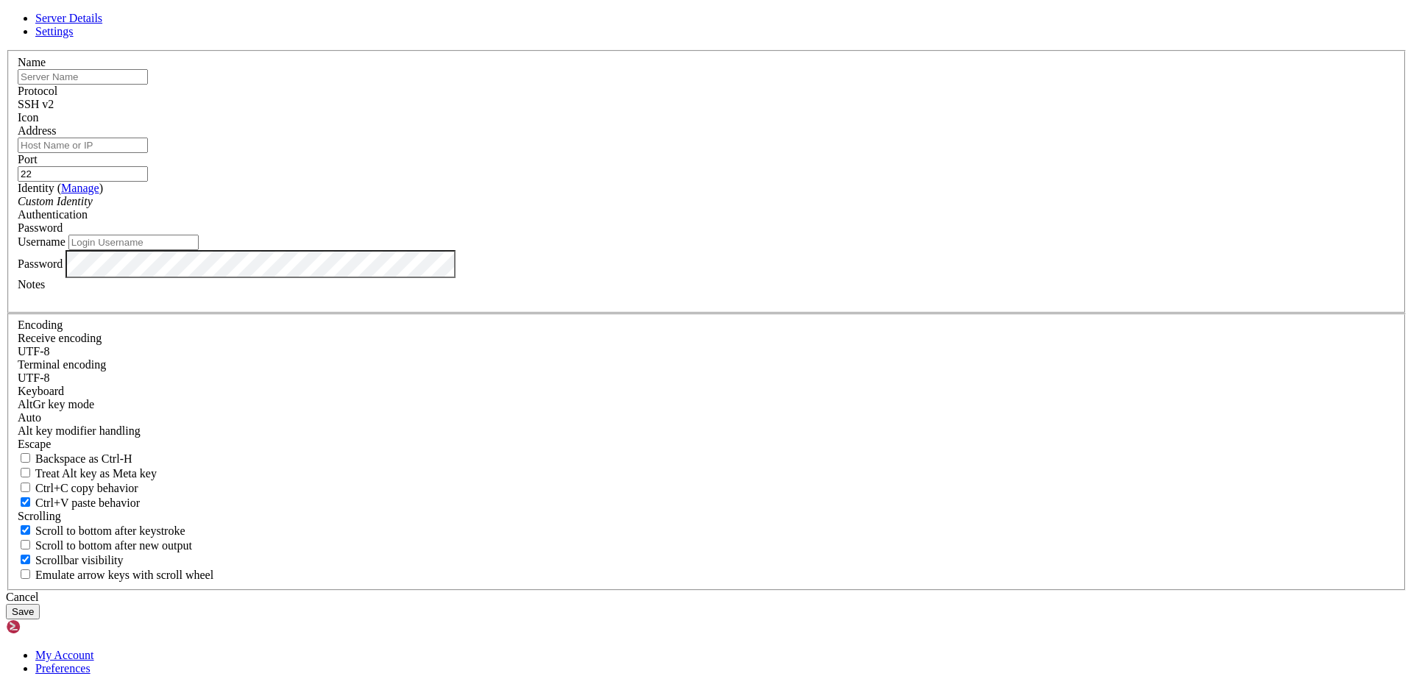
click at [74, 38] on span "Settings" at bounding box center [54, 31] width 38 height 13
click at [102, 24] on span "Server Details" at bounding box center [68, 18] width 67 height 13
click at [6, 50] on link at bounding box center [6, 50] width 0 height 0
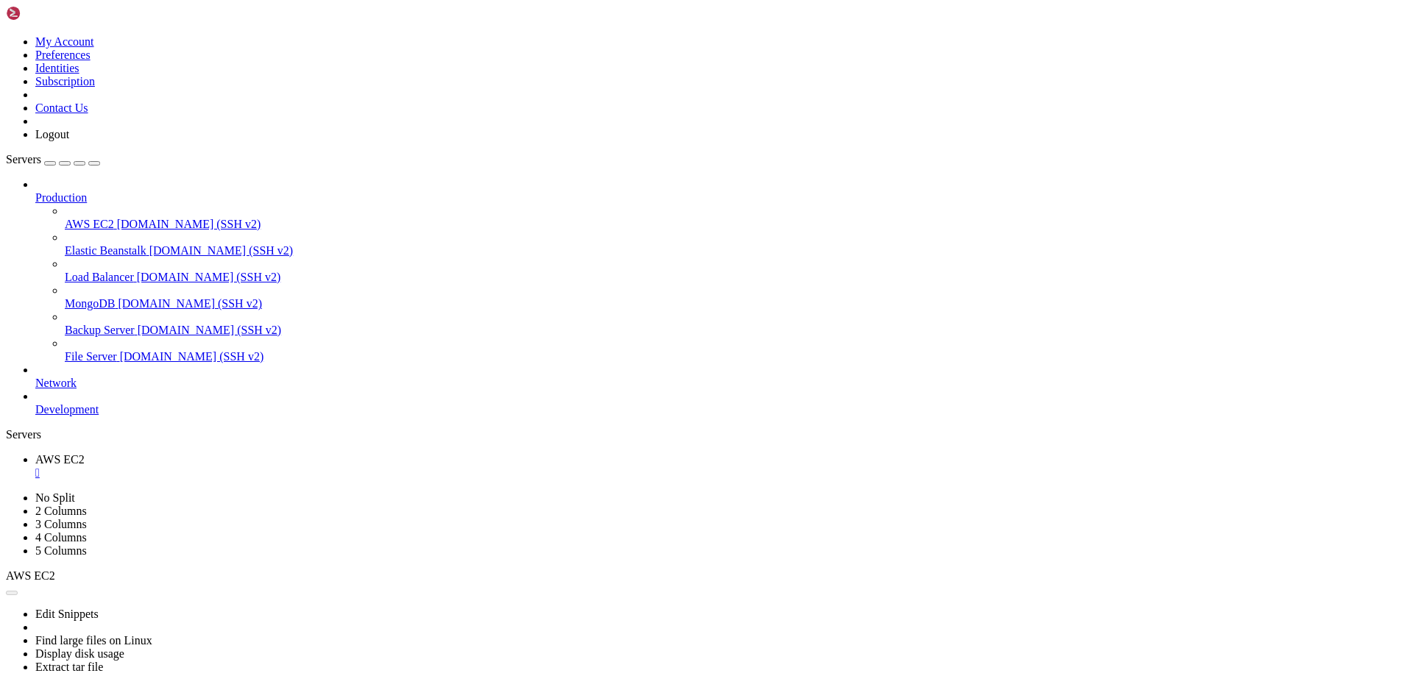
click at [50, 163] on div "button" at bounding box center [50, 163] width 0 height 0
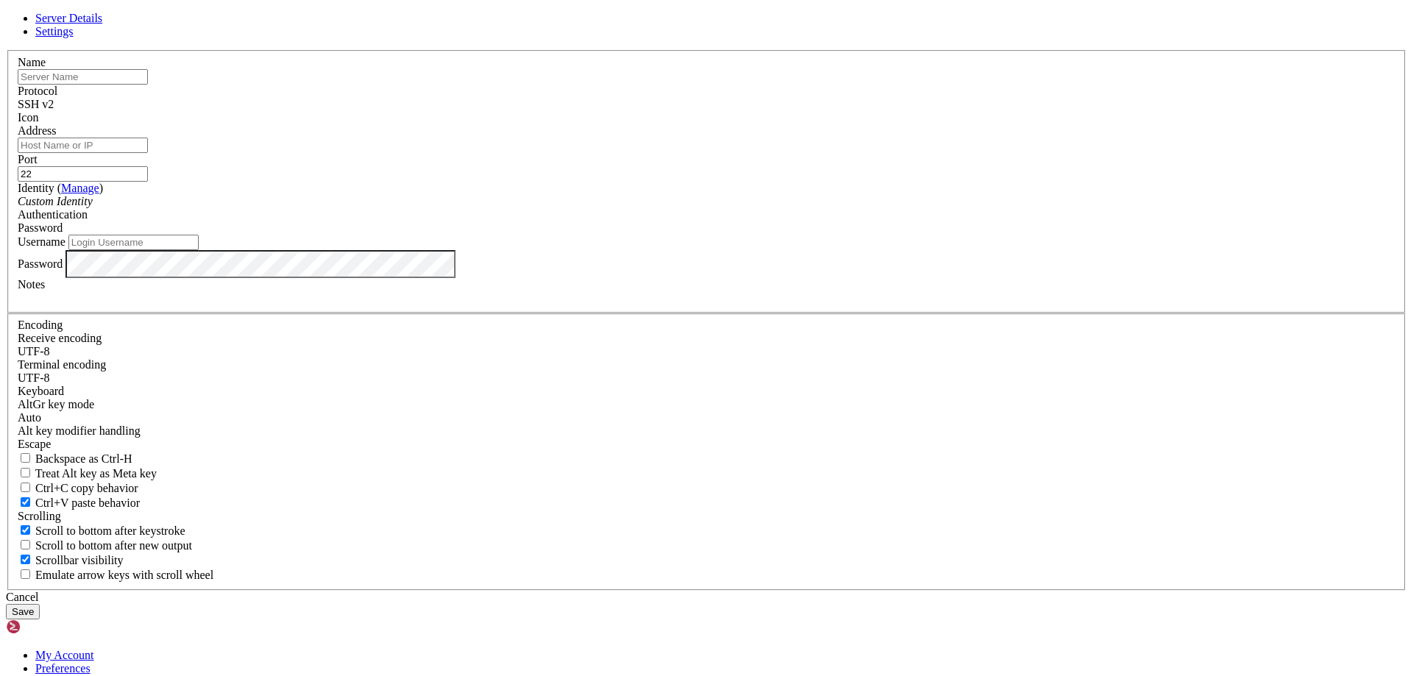
click at [148, 85] on input "text" at bounding box center [83, 76] width 130 height 15
click at [148, 153] on input "Address" at bounding box center [83, 145] width 130 height 15
click at [148, 153] on input "192.168." at bounding box center [83, 145] width 130 height 15
type input "[TECHNICAL_ID]"
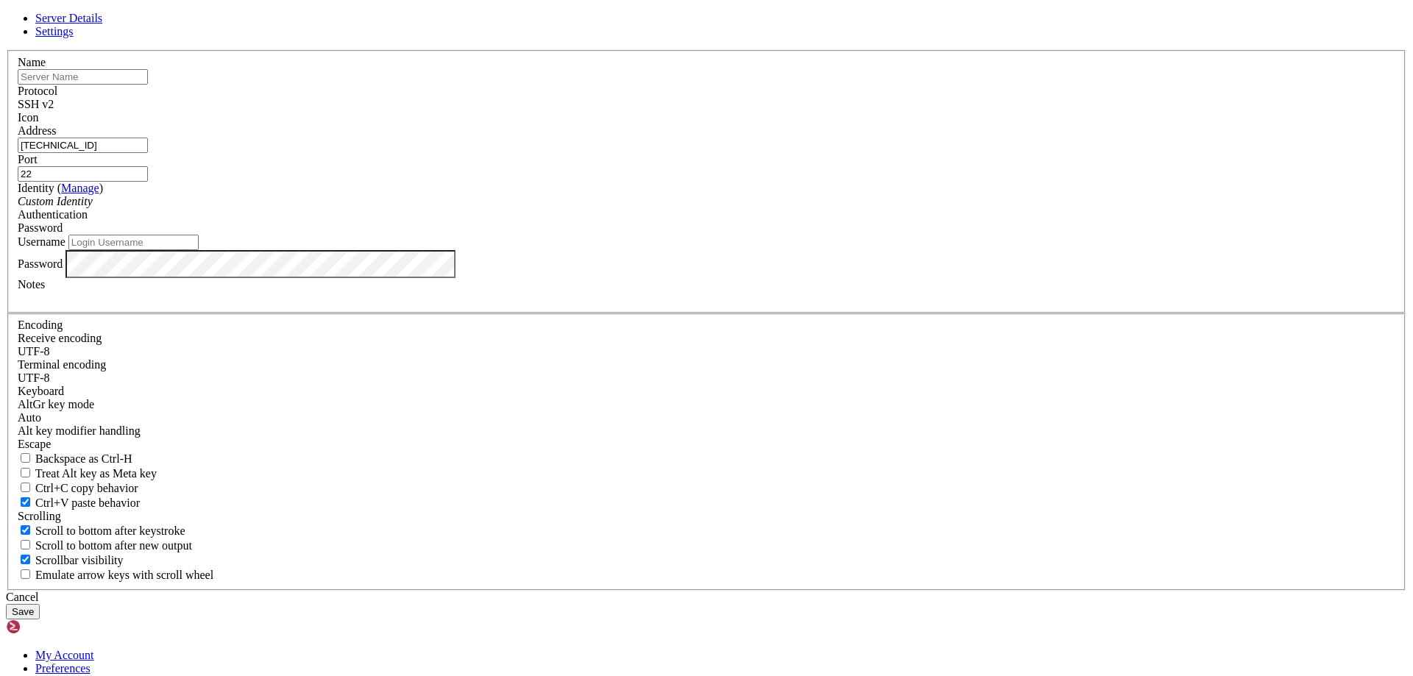
click at [199, 250] on input "Username" at bounding box center [133, 242] width 130 height 15
type input "R"
type input "root"
click at [148, 85] on input "text" at bounding box center [83, 76] width 130 height 15
type input "l"
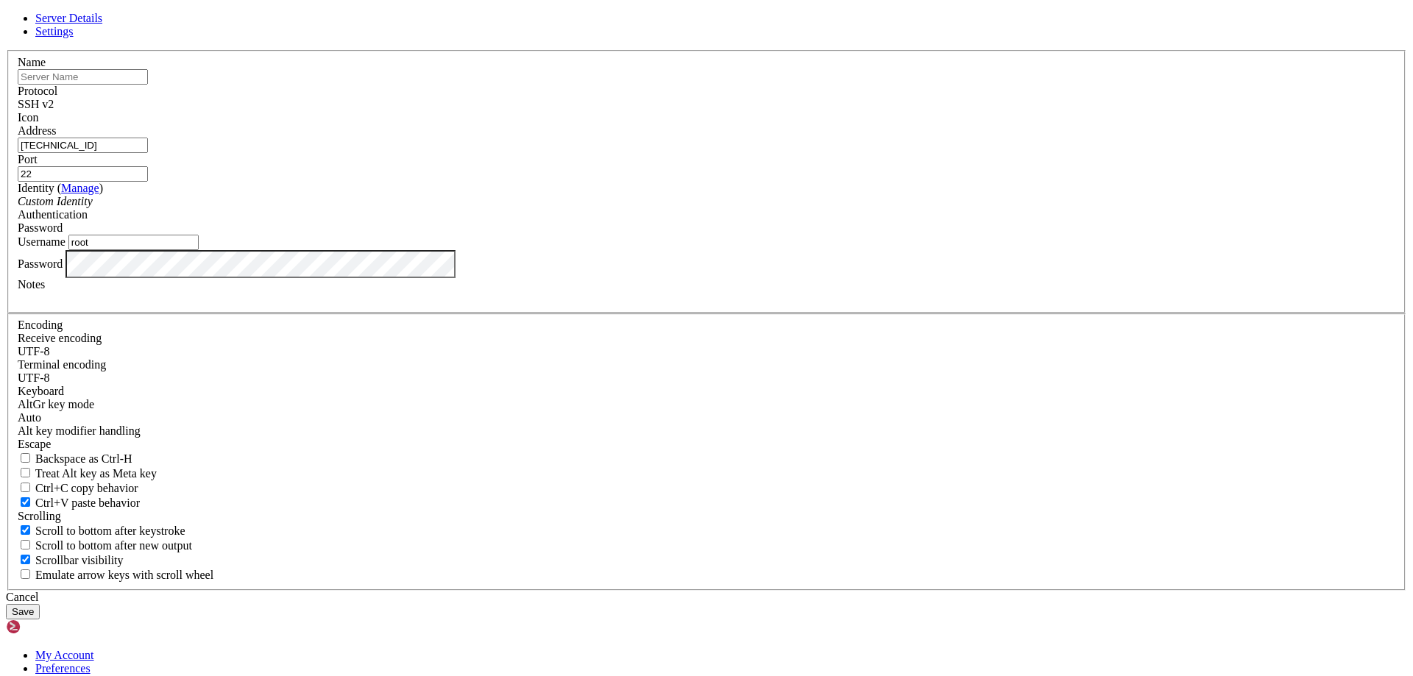
type input "L"
type input "b"
type input "本地1"
click at [40, 604] on button "Save" at bounding box center [23, 611] width 34 height 15
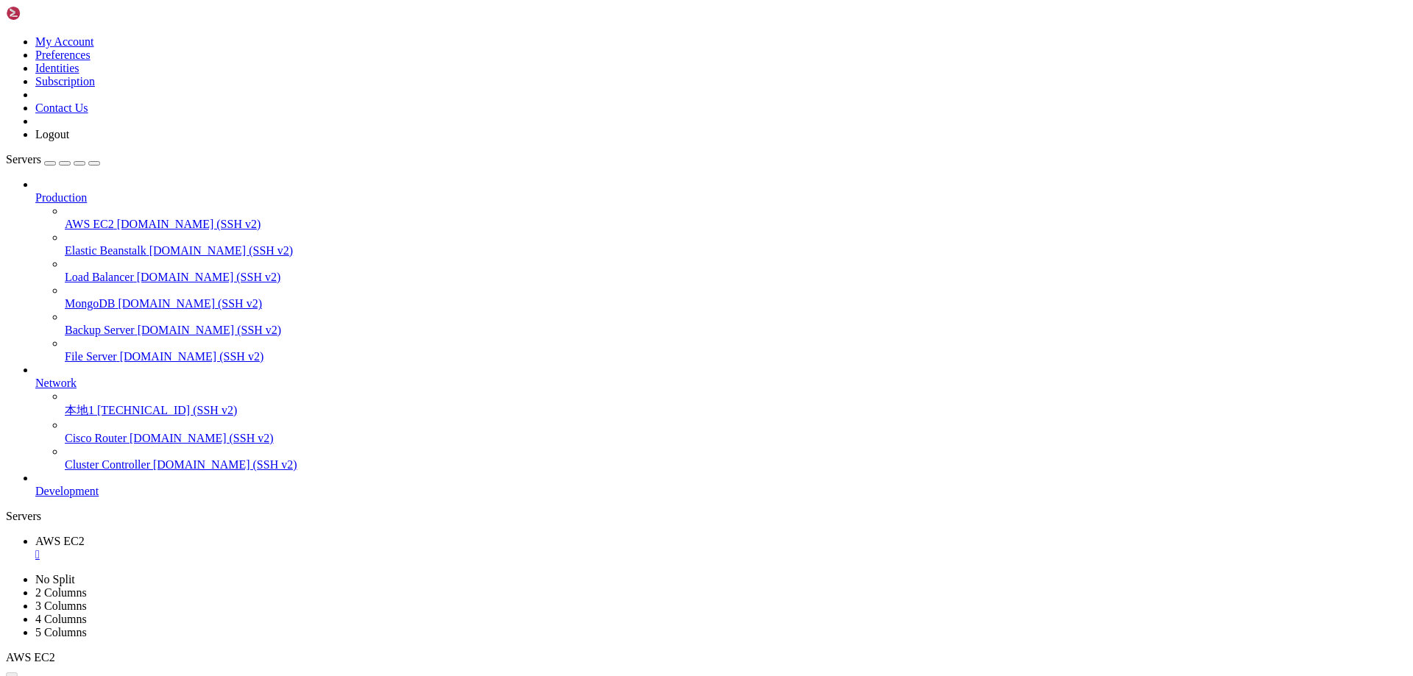
click at [35, 377] on icon at bounding box center [35, 377] width 0 height 0
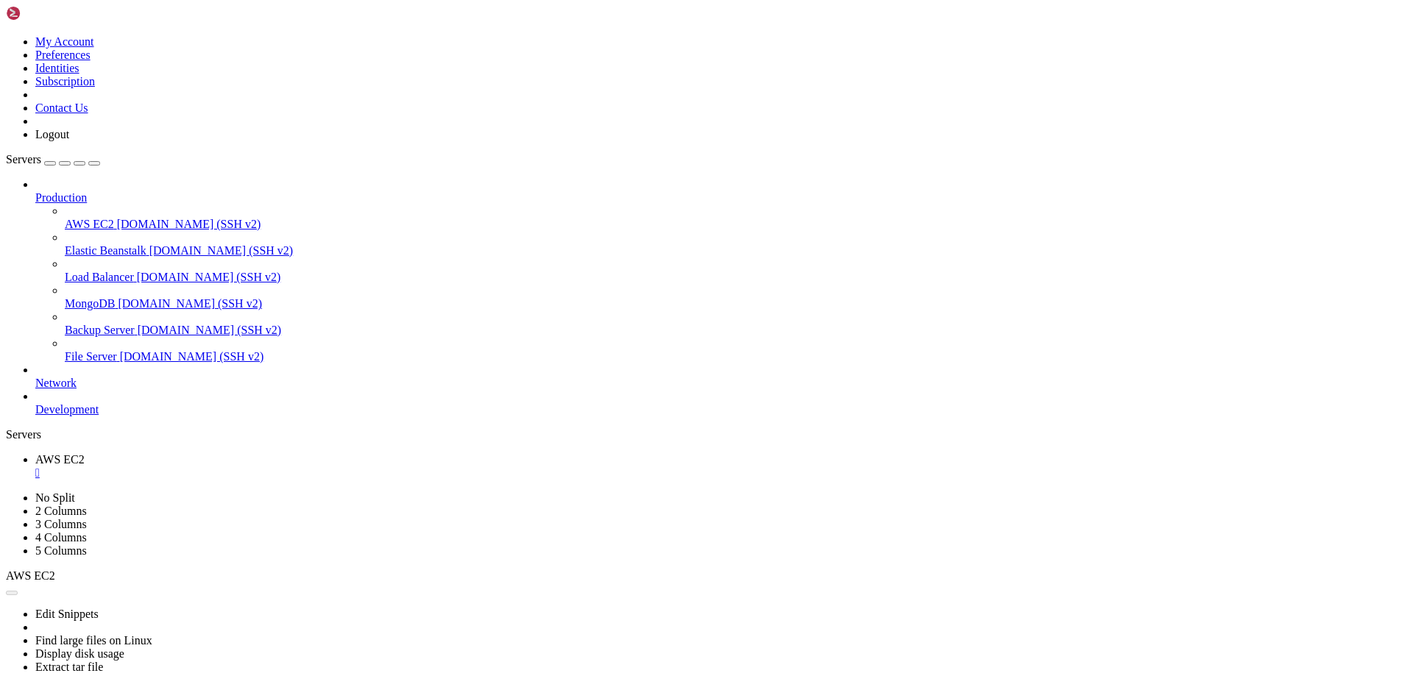
click at [87, 191] on span "Production" at bounding box center [61, 197] width 52 height 13
click at [164, 178] on div at bounding box center [721, 184] width 1372 height 13
click at [163, 178] on div at bounding box center [721, 184] width 1372 height 13
click at [35, 191] on icon at bounding box center [35, 191] width 0 height 0
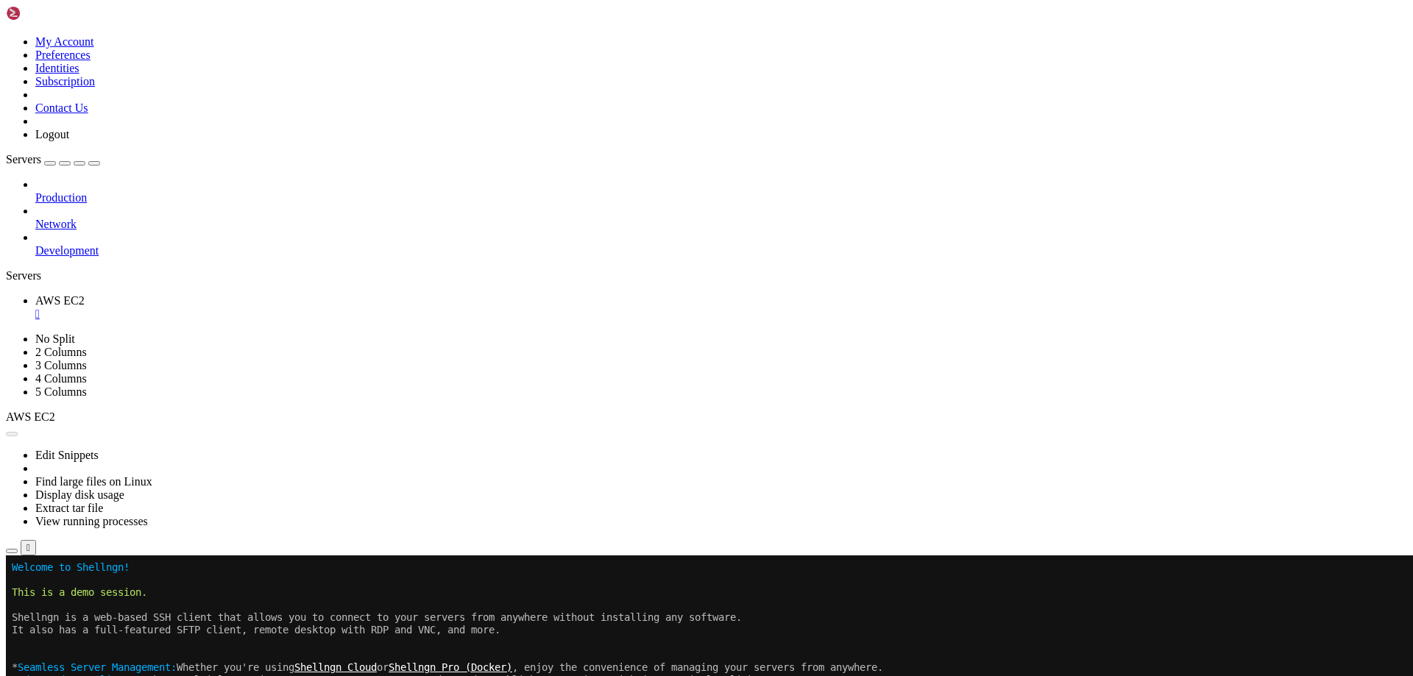
click at [35, 218] on icon at bounding box center [35, 218] width 0 height 0
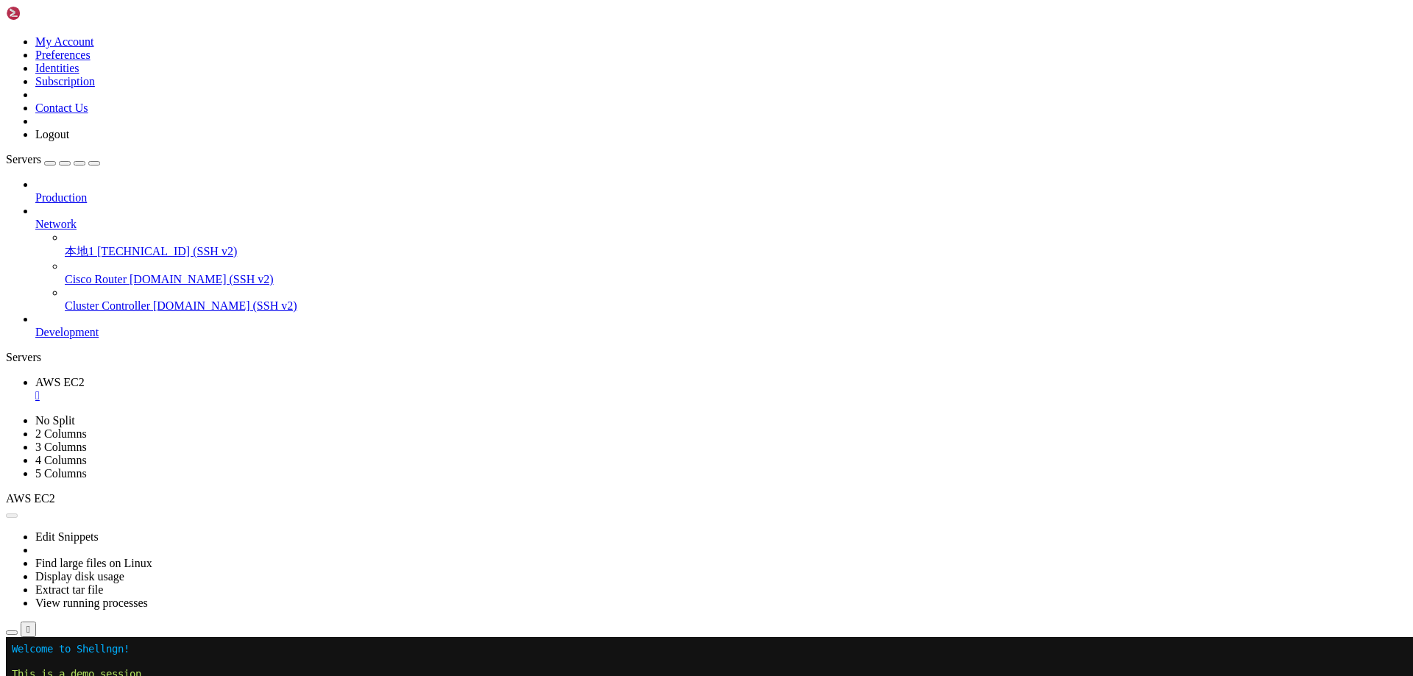
click at [108, 245] on span "[TECHNICAL_ID] (SSH v2)" at bounding box center [167, 251] width 140 height 13
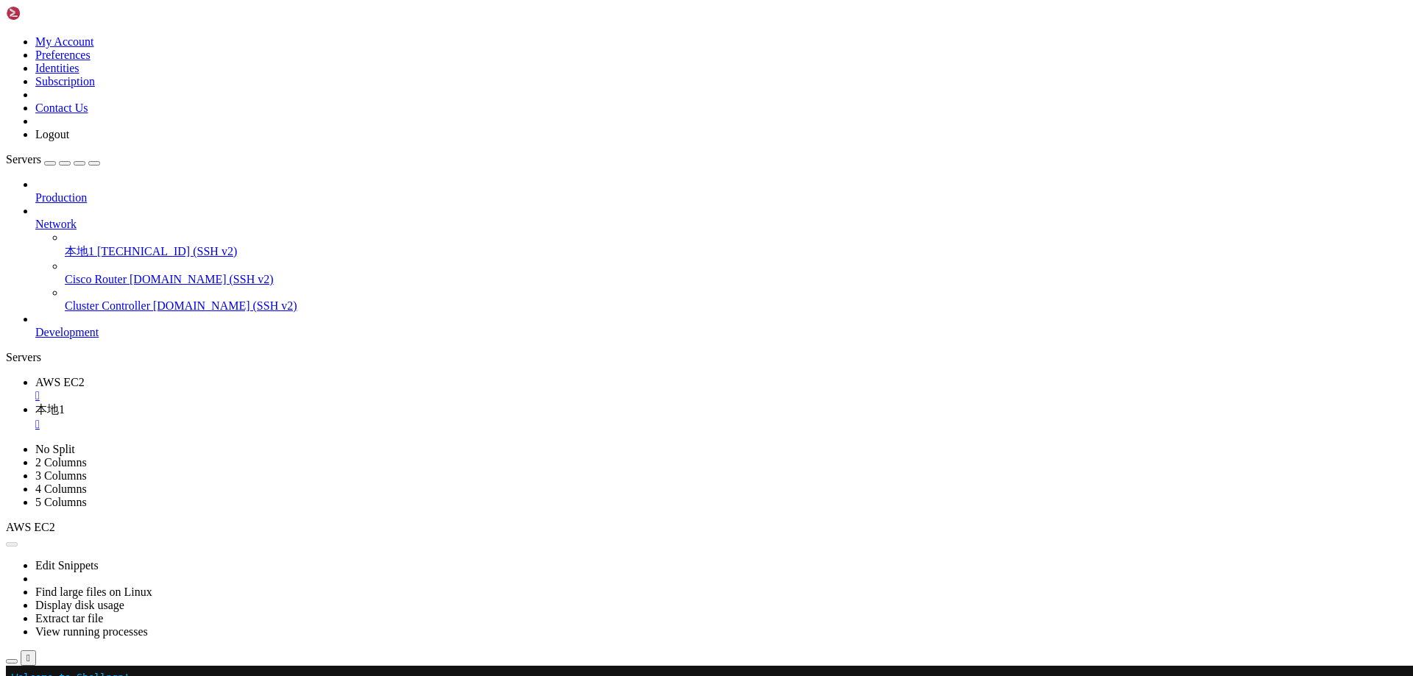
scroll to position [0, 0]
click at [55, 521] on icon at bounding box center [55, 527] width 0 height 13
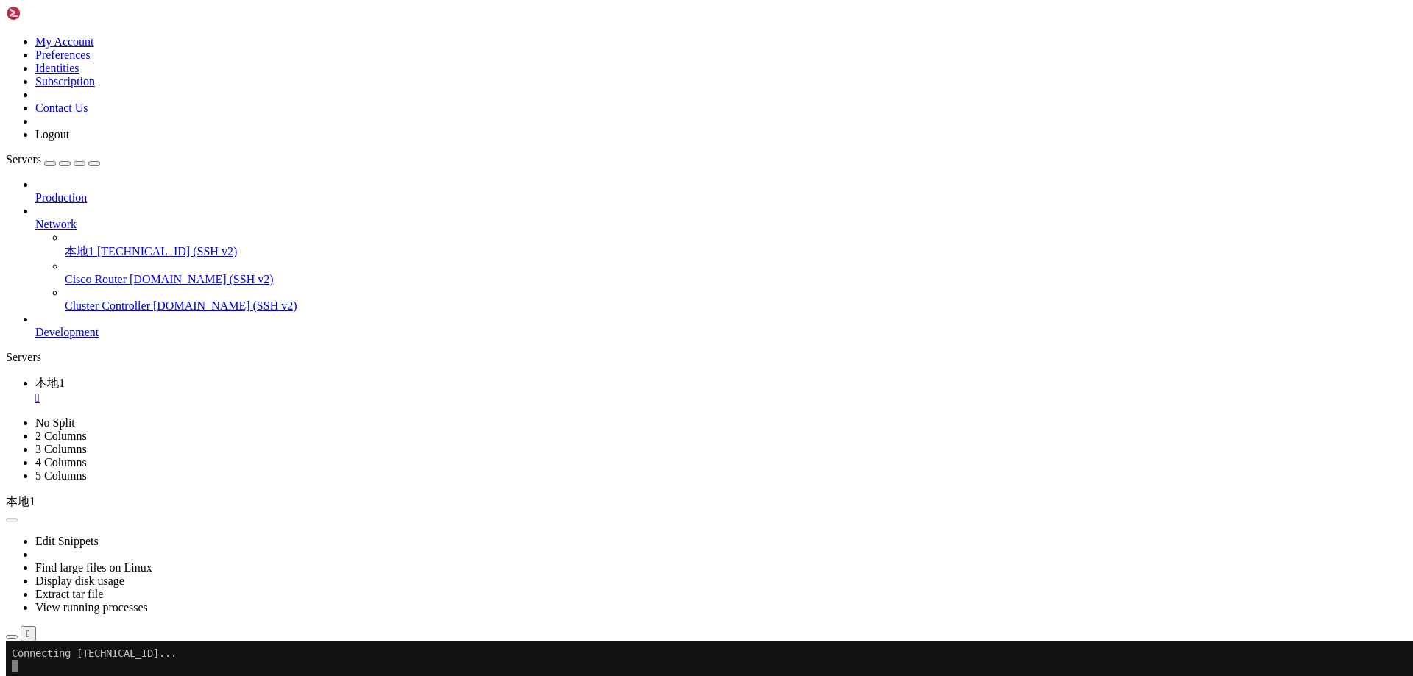
click at [132, 673] on x-row at bounding box center [620, 679] width 1216 height 13
click at [6, 417] on link at bounding box center [6, 417] width 0 height 0
click at [75, 417] on link "No Split" at bounding box center [55, 423] width 40 height 13
click at [235, 676] on x-row at bounding box center [620, 679] width 1216 height 13
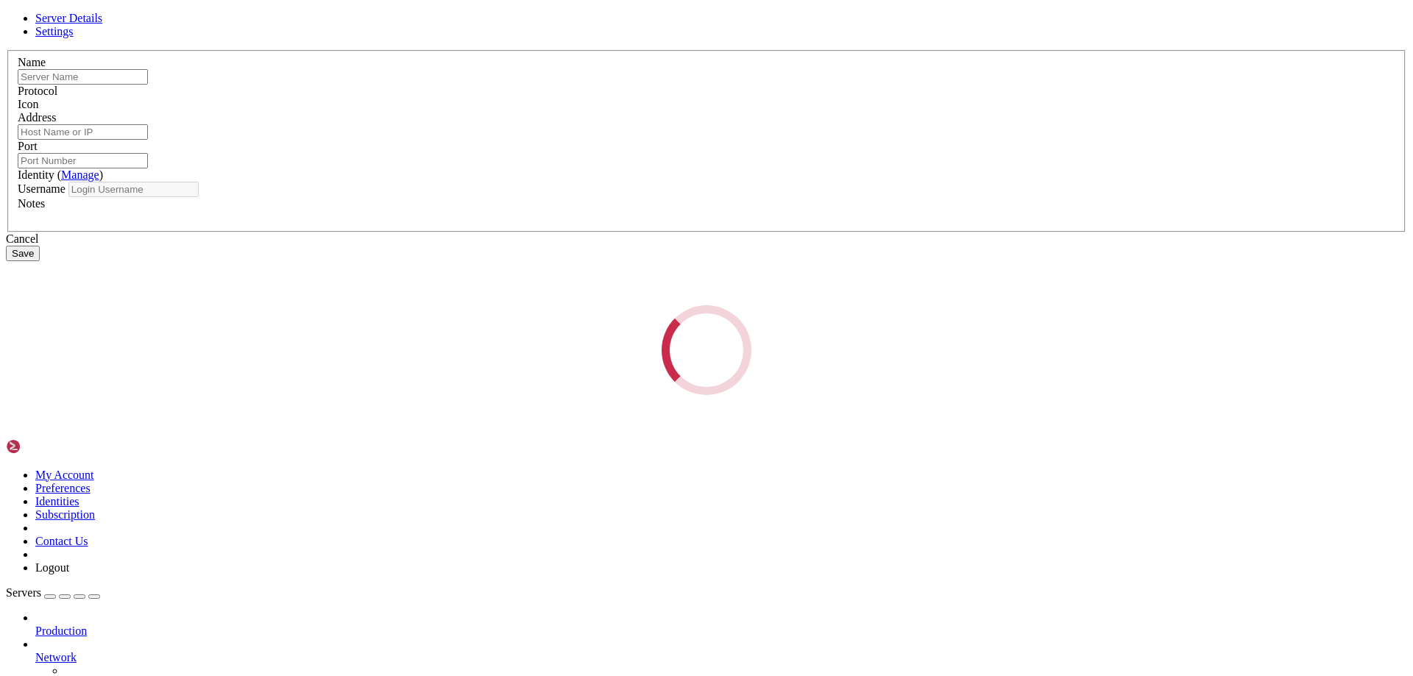
type input "本地1"
type input "[TECHNICAL_ID]"
type input "22"
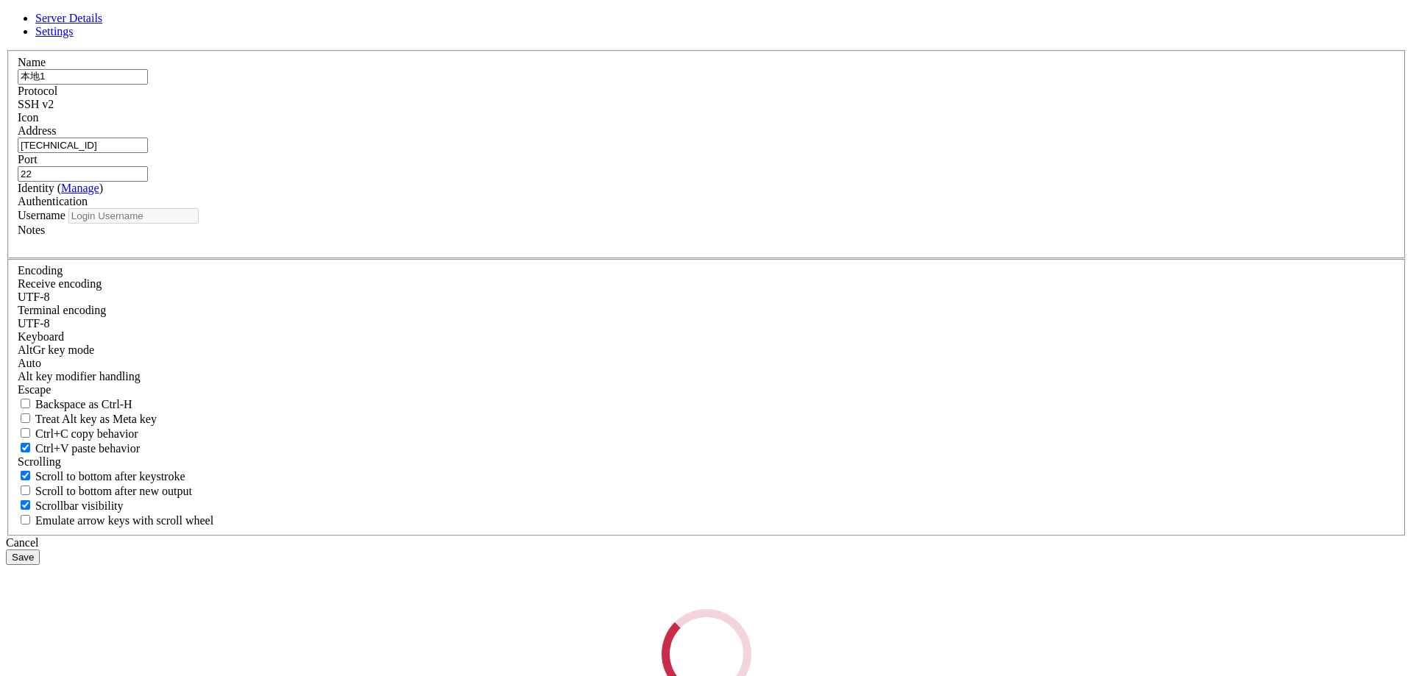
type input "root"
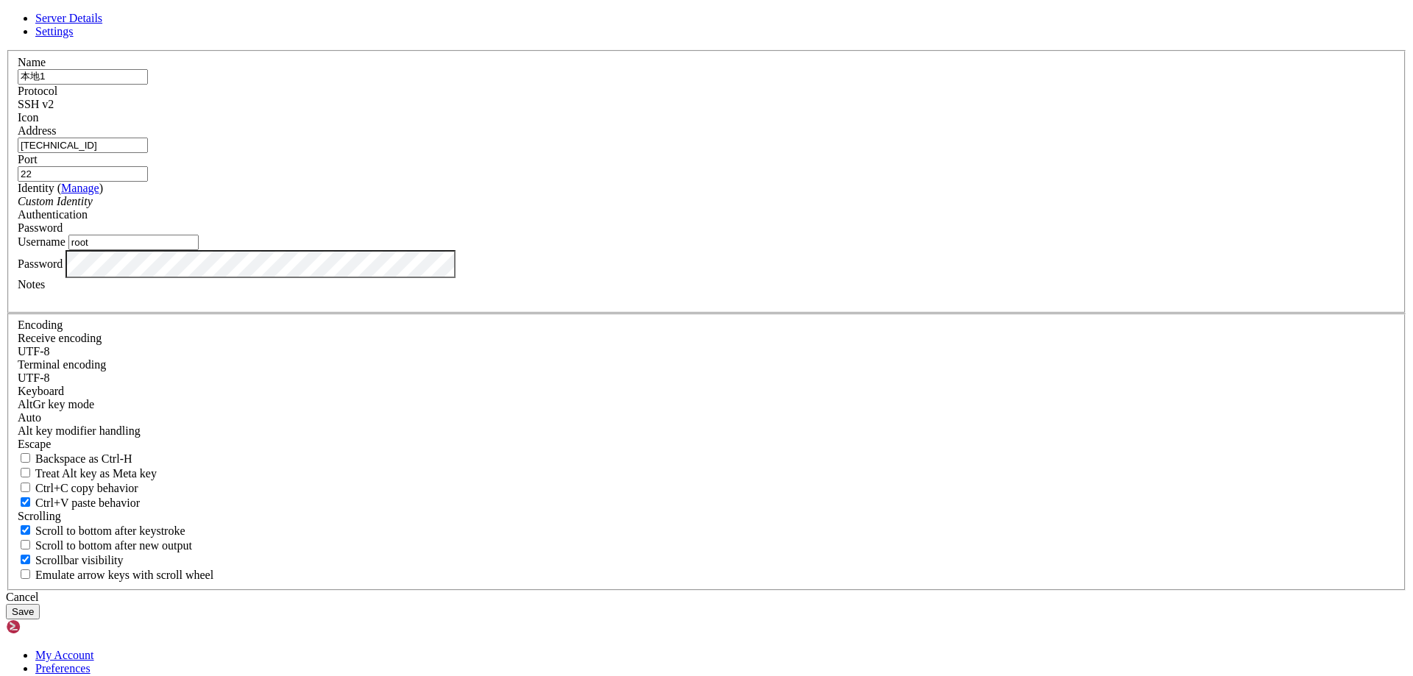
click at [875, 124] on div at bounding box center [707, 124] width 1378 height 0
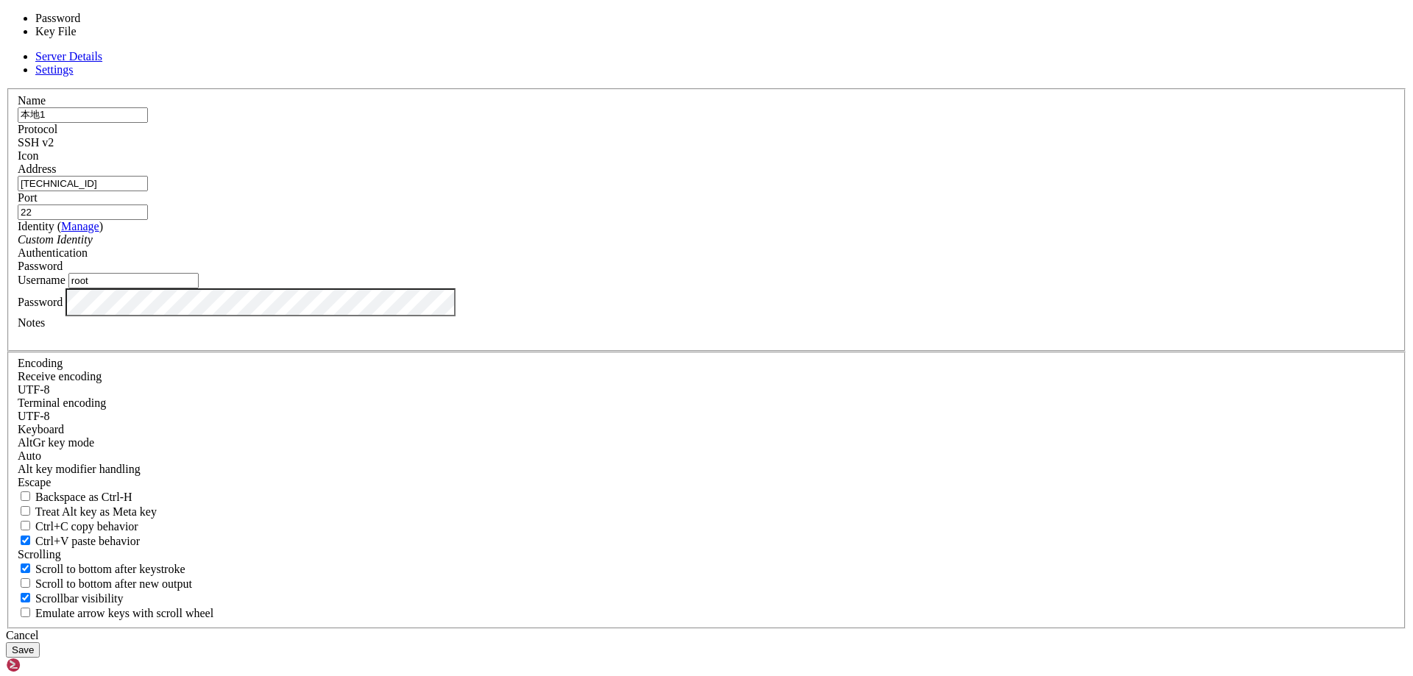
click at [809, 273] on div "Password" at bounding box center [707, 266] width 1378 height 13
click at [807, 273] on div "Password" at bounding box center [707, 266] width 1378 height 13
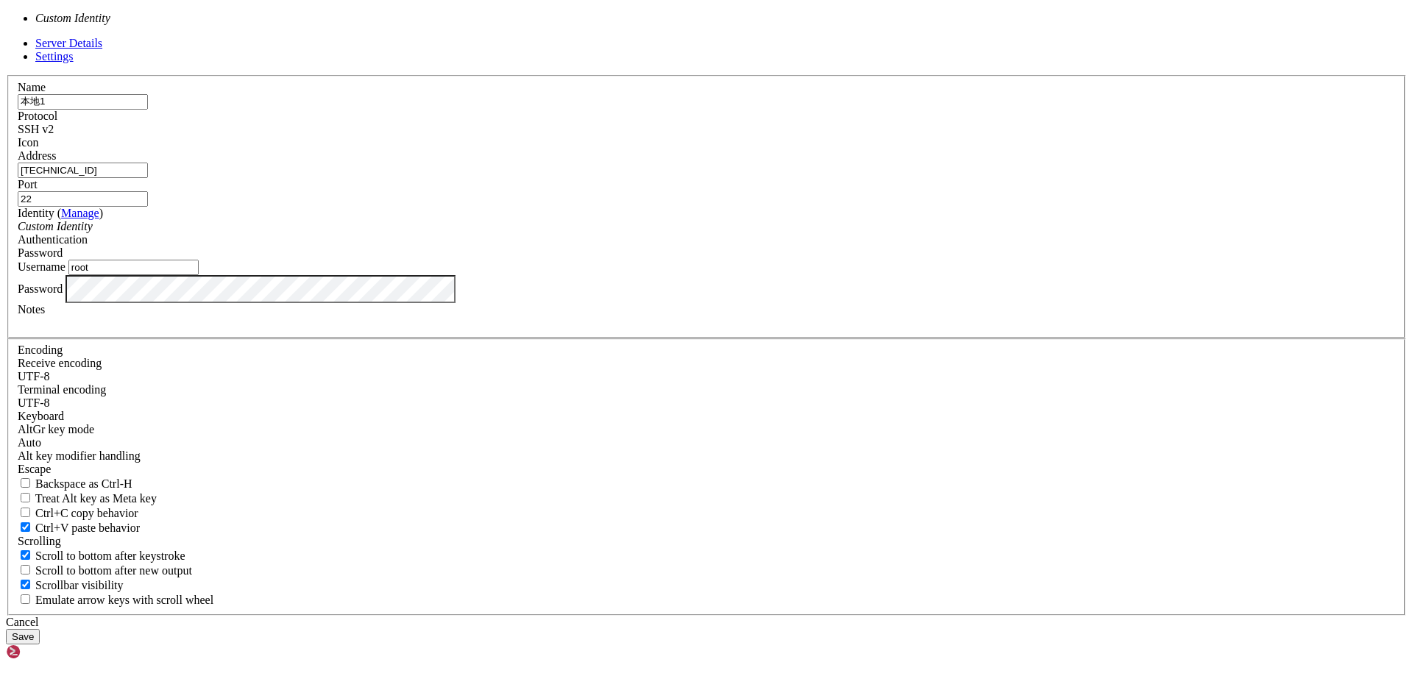
click at [718, 233] on div "Custom Identity" at bounding box center [707, 226] width 1378 height 13
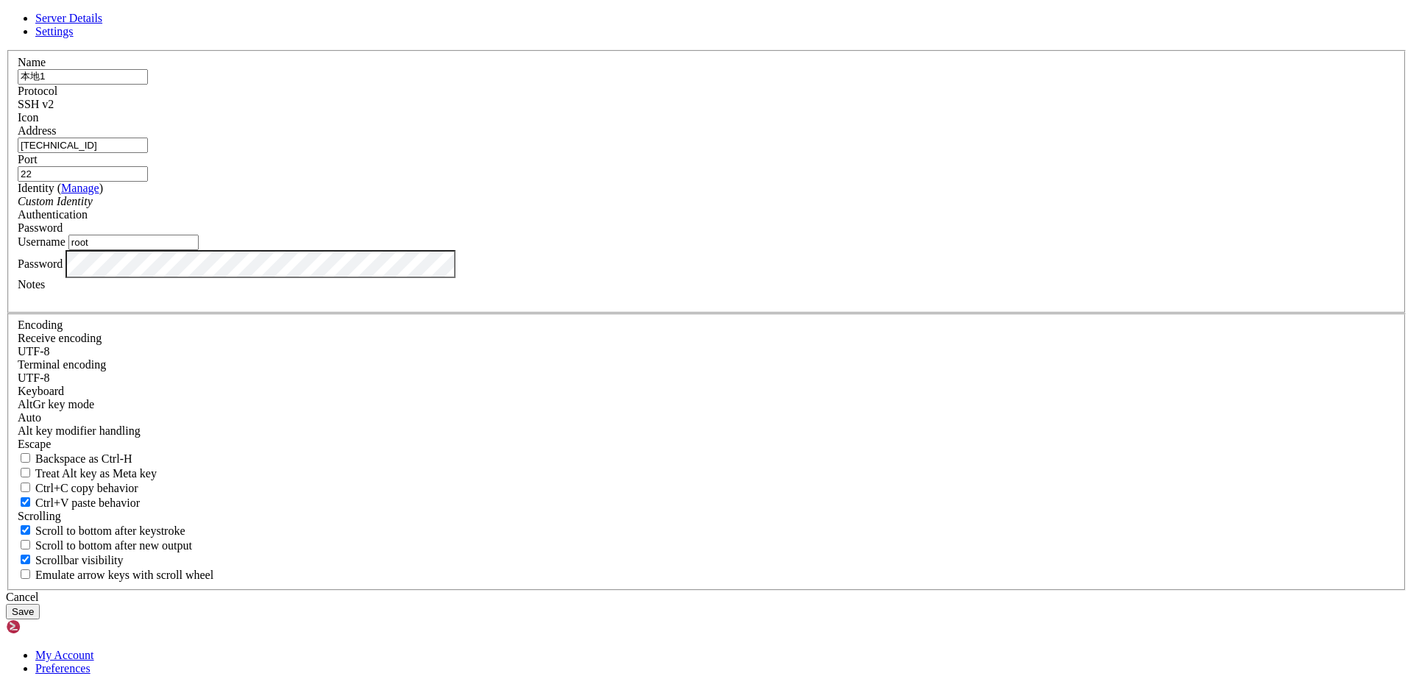
drag, startPoint x: 877, startPoint y: 529, endPoint x: 679, endPoint y: 489, distance: 201.9
click at [706, 591] on div "Cancel Save" at bounding box center [706, 605] width 1401 height 29
click at [74, 38] on link "Settings" at bounding box center [54, 31] width 38 height 13
click at [102, 24] on span "Server Details" at bounding box center [68, 18] width 67 height 13
click at [40, 604] on button "Save" at bounding box center [23, 611] width 34 height 15
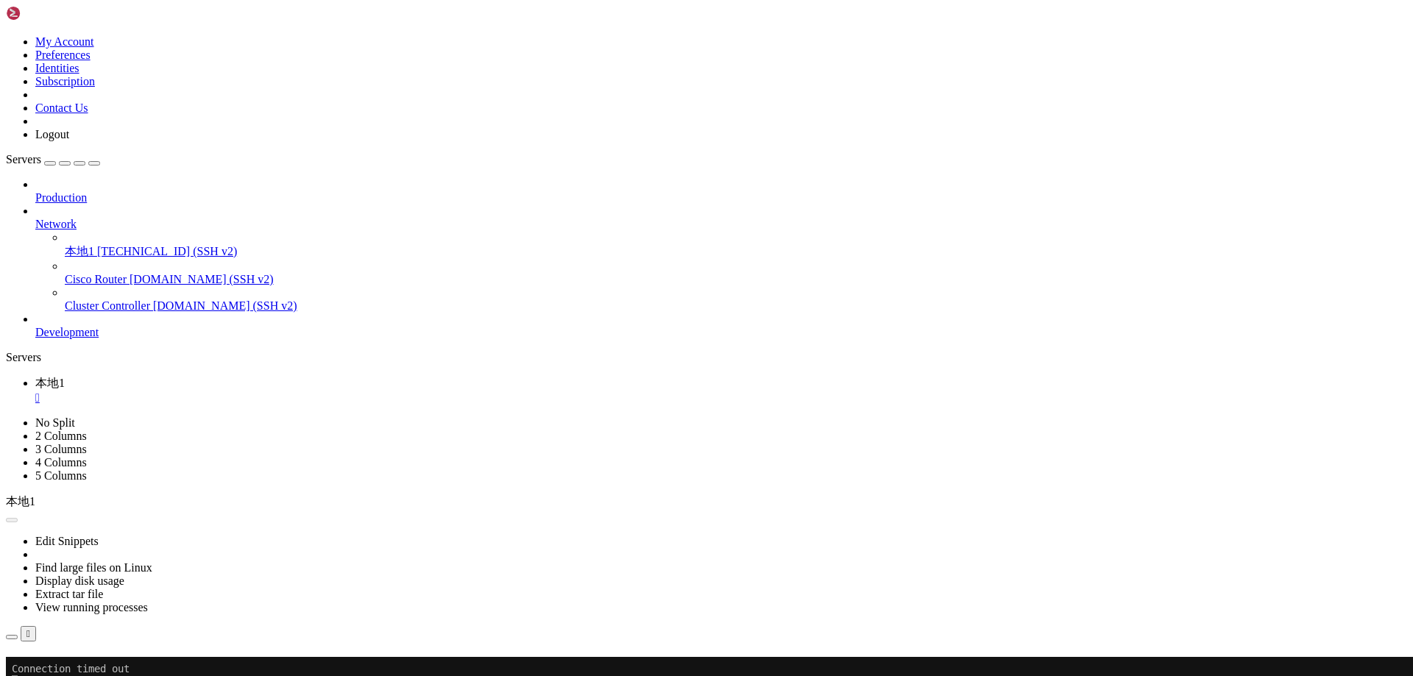
click at [65, 670] on button "Reconnect" at bounding box center [35, 677] width 59 height 15
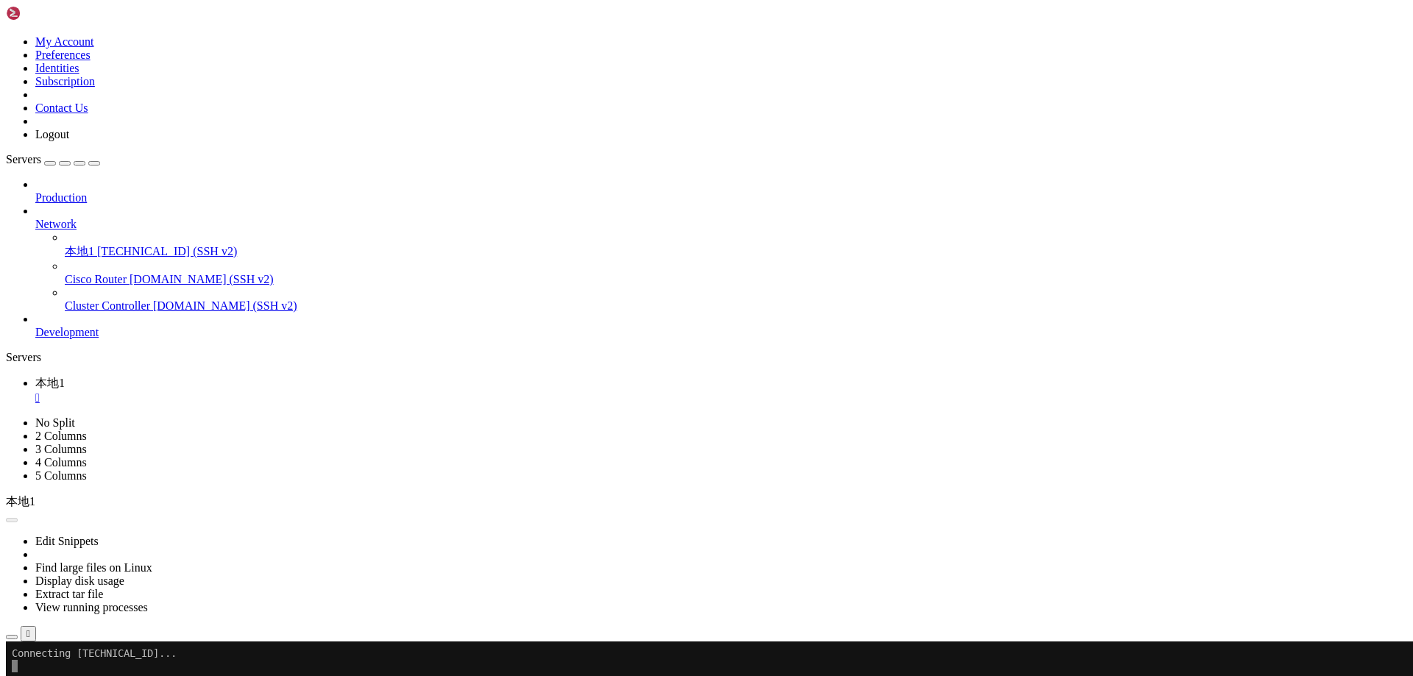
click at [166, 313] on div at bounding box center [721, 319] width 1372 height 13
click at [35, 326] on icon at bounding box center [35, 326] width 0 height 0
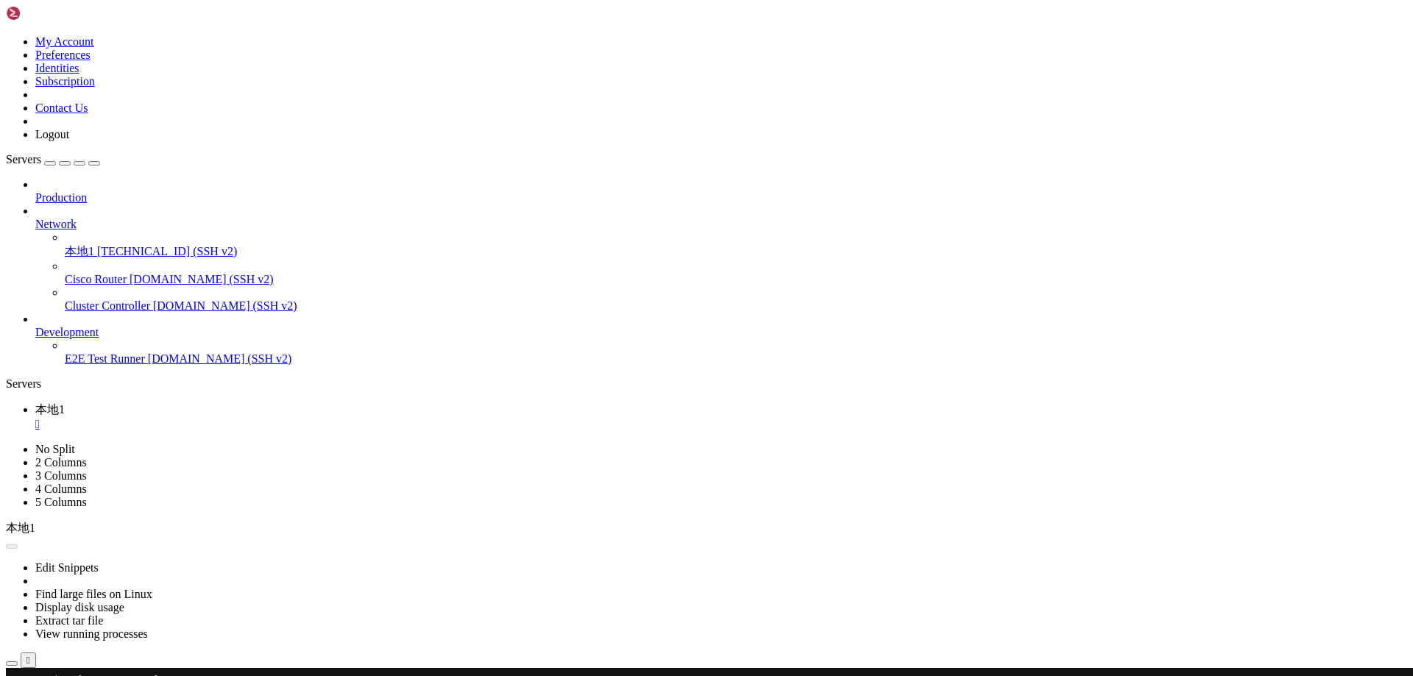
click at [35, 326] on icon at bounding box center [35, 326] width 0 height 0
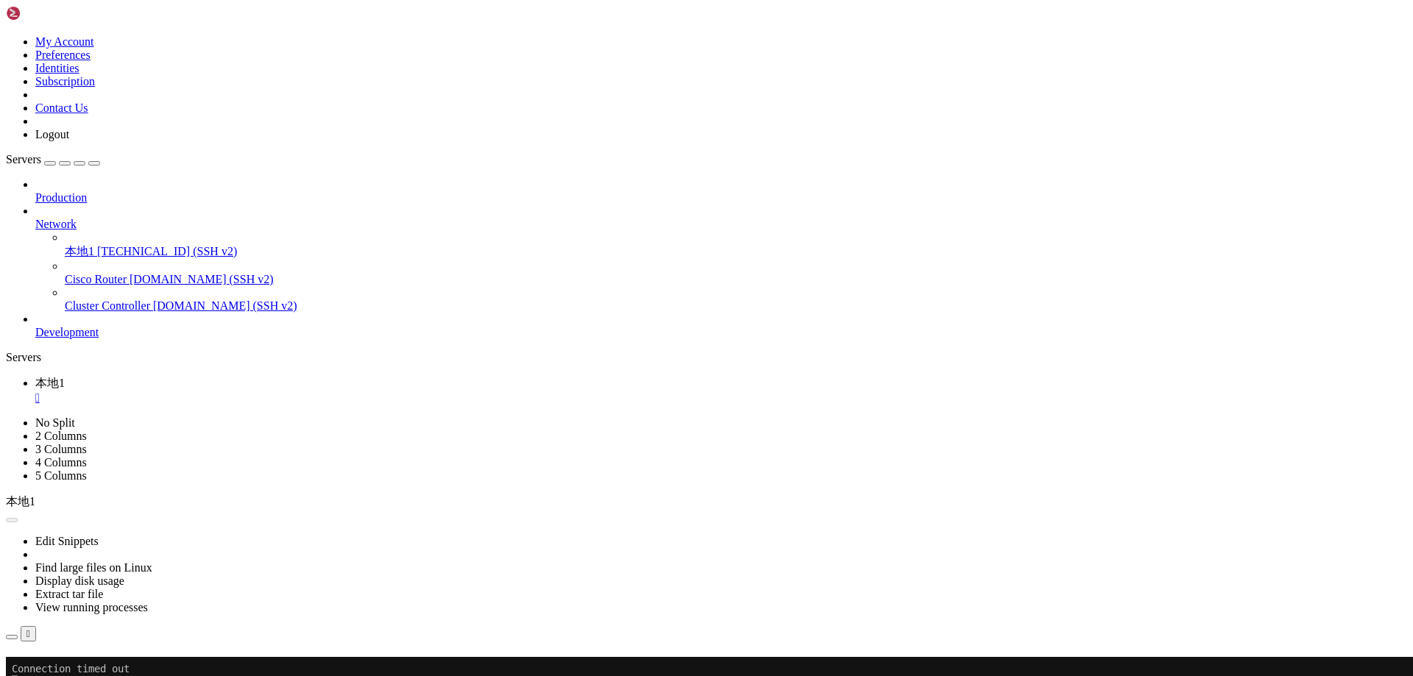
click at [35, 218] on icon at bounding box center [35, 218] width 0 height 0
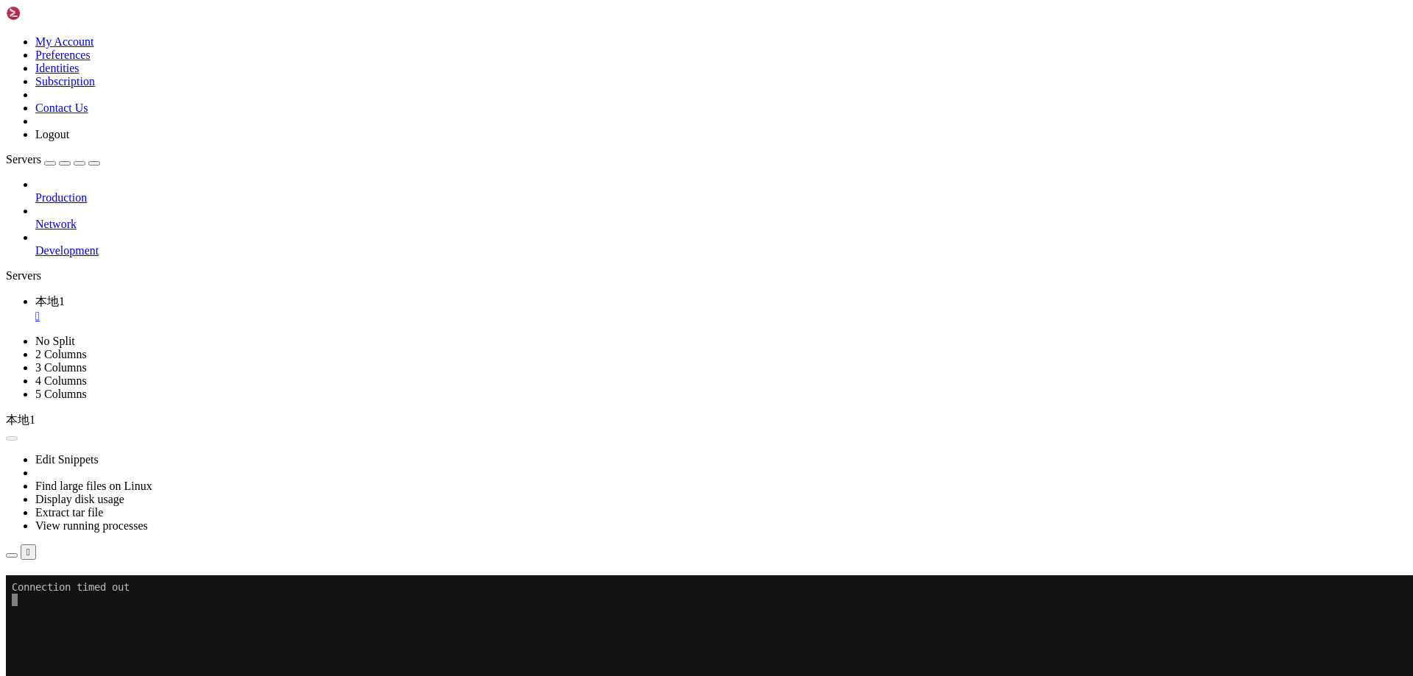
click at [35, 218] on icon at bounding box center [35, 218] width 0 height 0
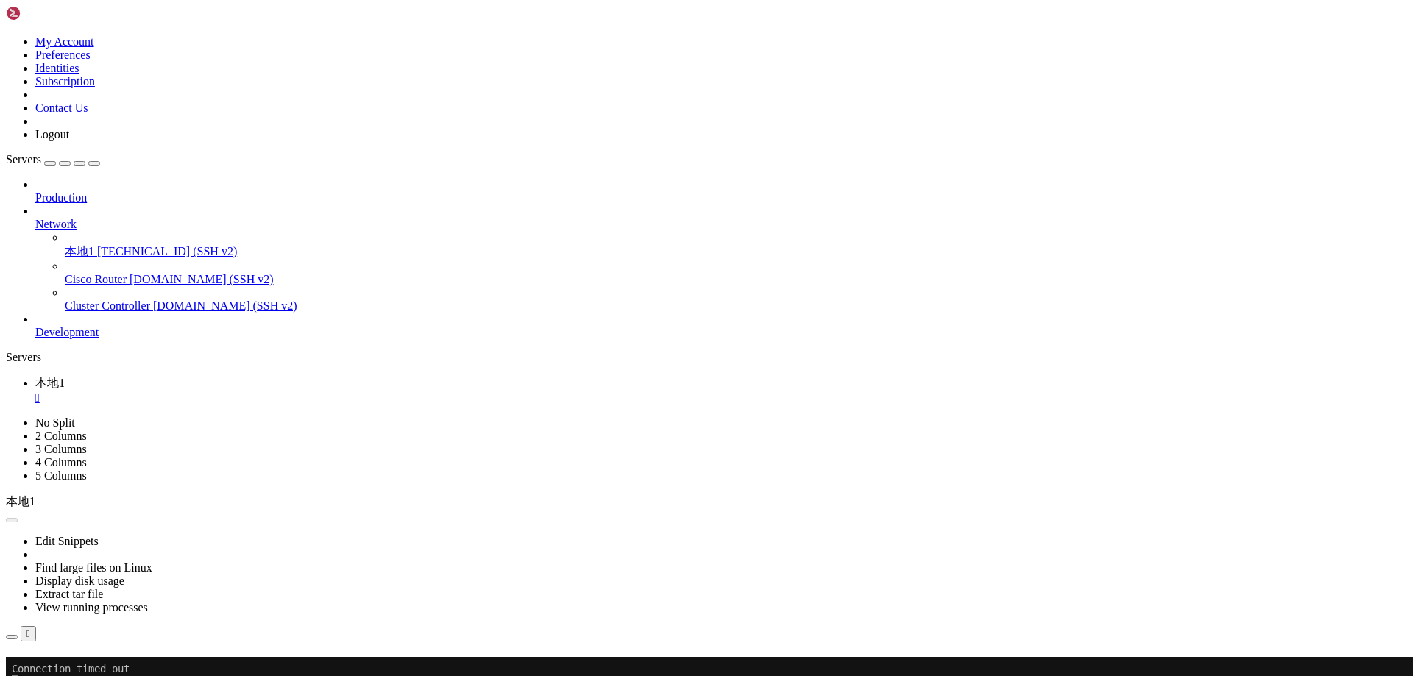
click at [35, 191] on icon at bounding box center [35, 191] width 0 height 0
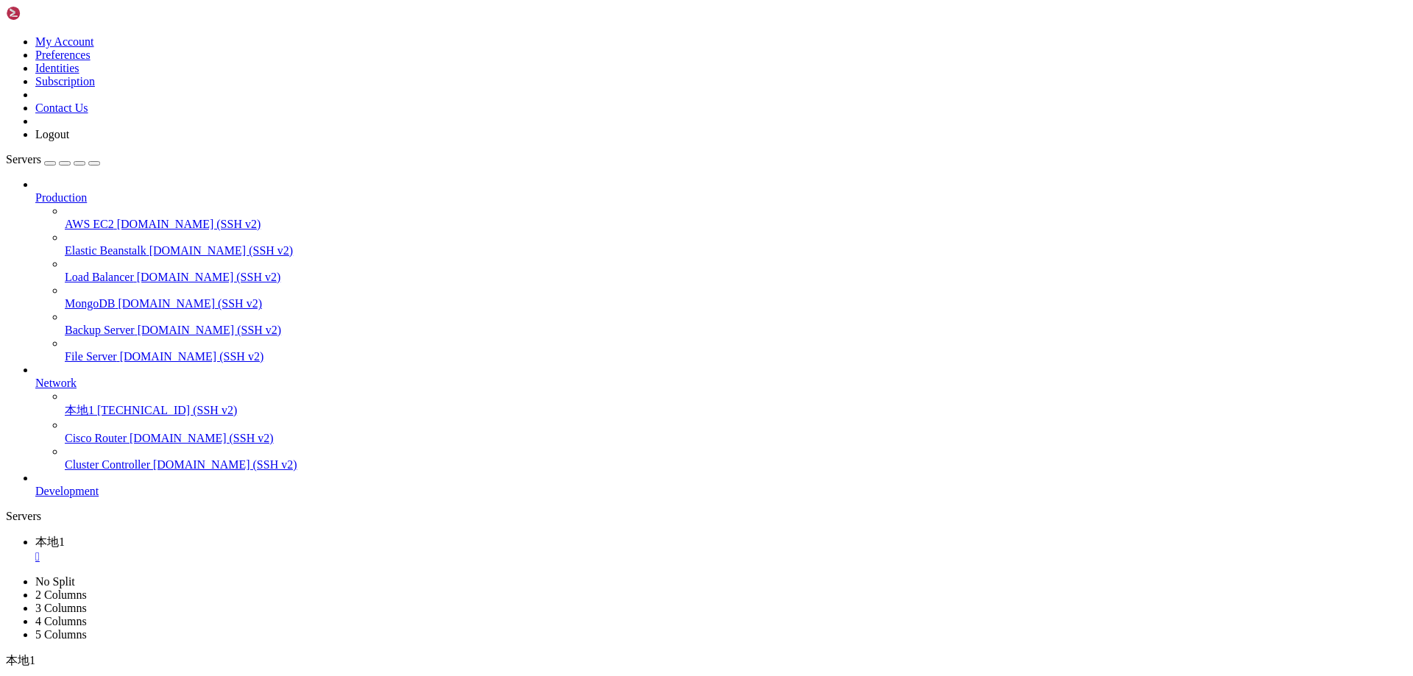
click at [35, 191] on icon at bounding box center [35, 191] width 0 height 0
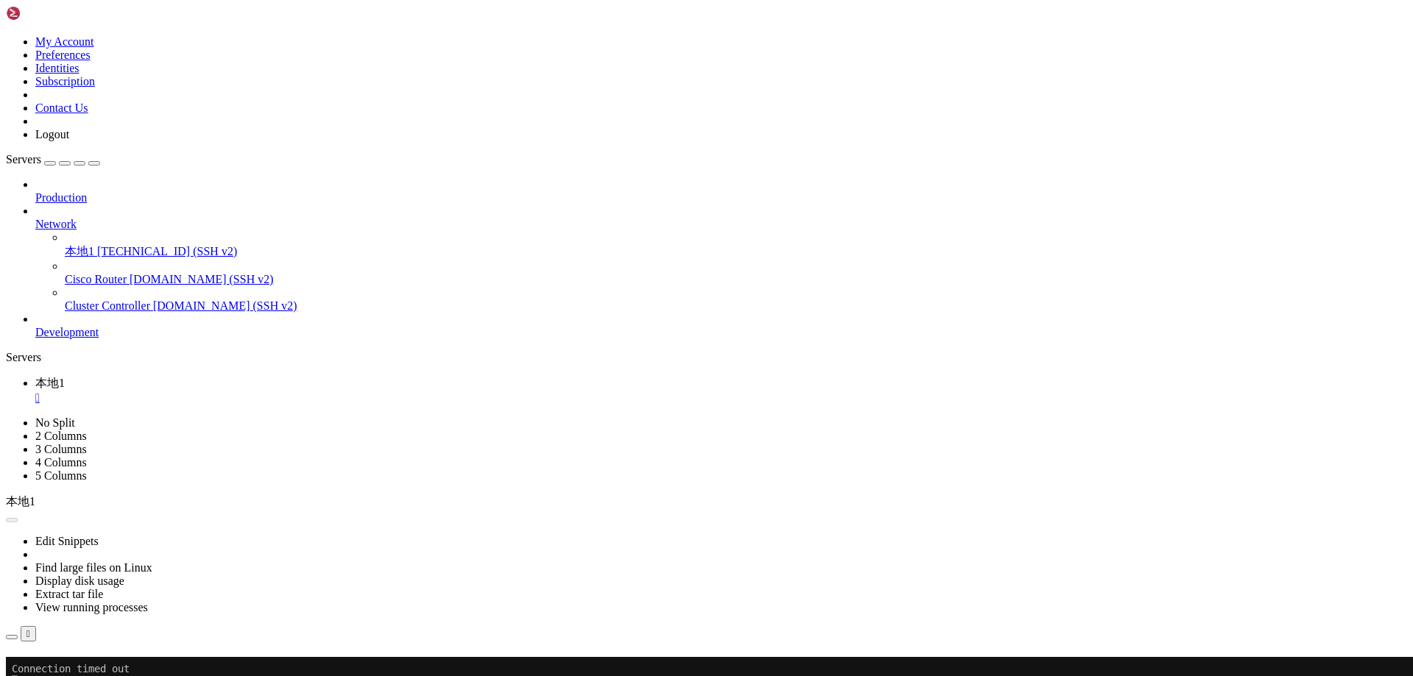
click at [38, 337] on div at bounding box center [706, 338] width 1413 height 676
click at [6, 35] on link at bounding box center [6, 35] width 0 height 0
click at [69, 141] on link "Logout" at bounding box center [52, 134] width 34 height 13
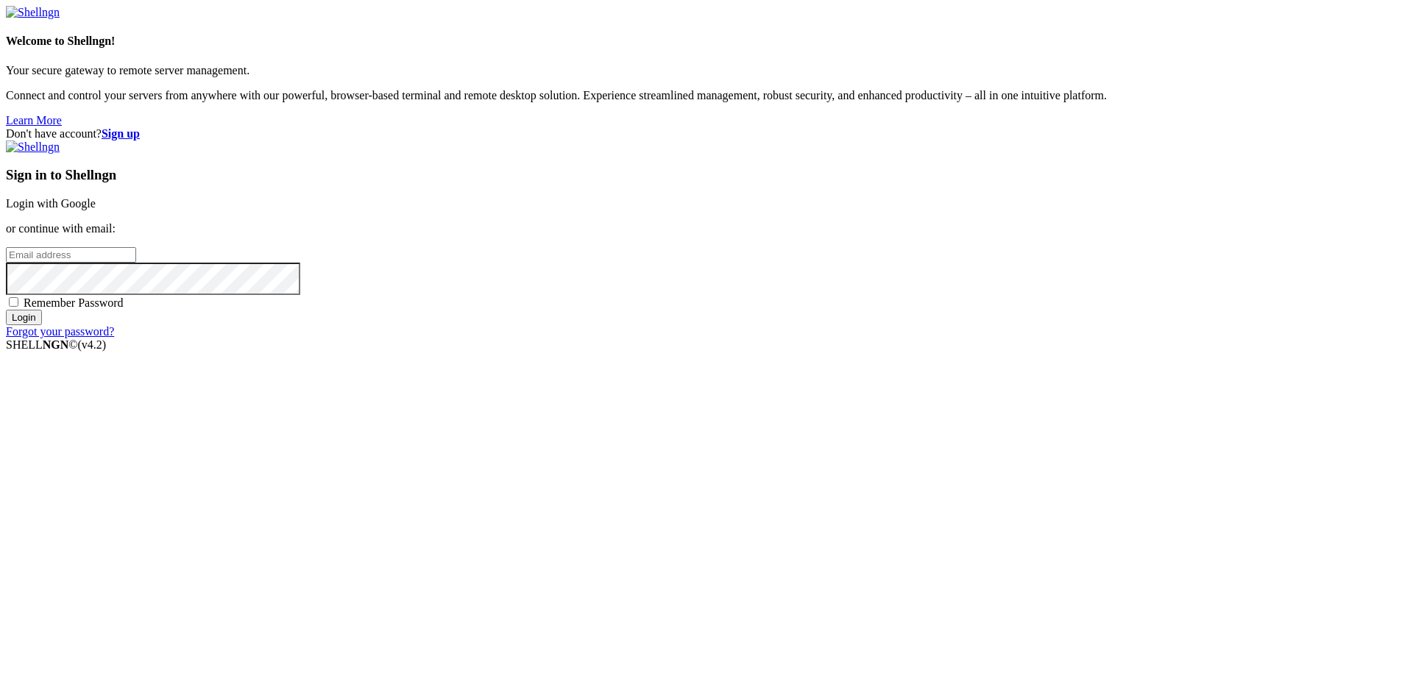
click at [564, 310] on div "Don't have account? Sign up Sign in to Shellngn Login with Google or continue w…" at bounding box center [706, 232] width 1401 height 211
